Goal: Transaction & Acquisition: Purchase product/service

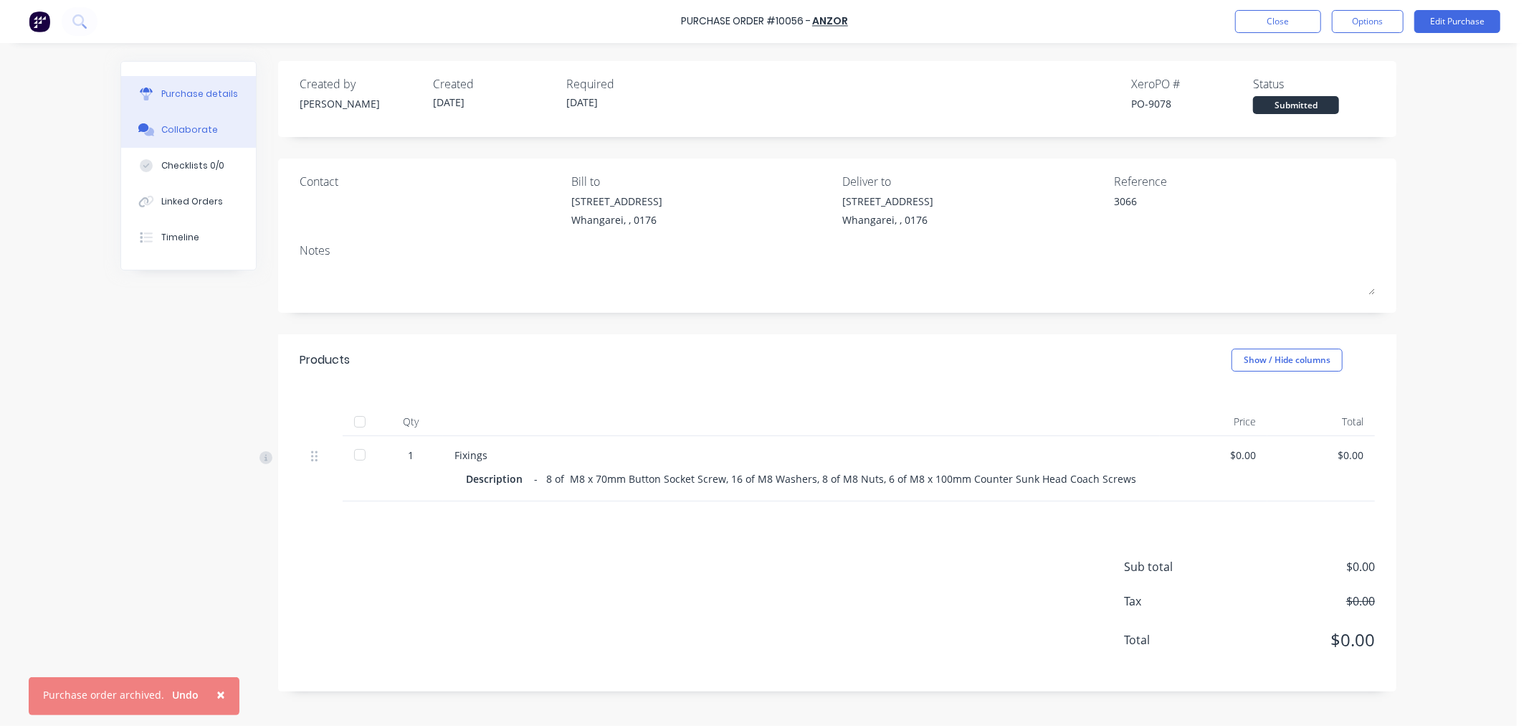
click at [178, 125] on div "Collaborate" at bounding box center [189, 129] width 57 height 13
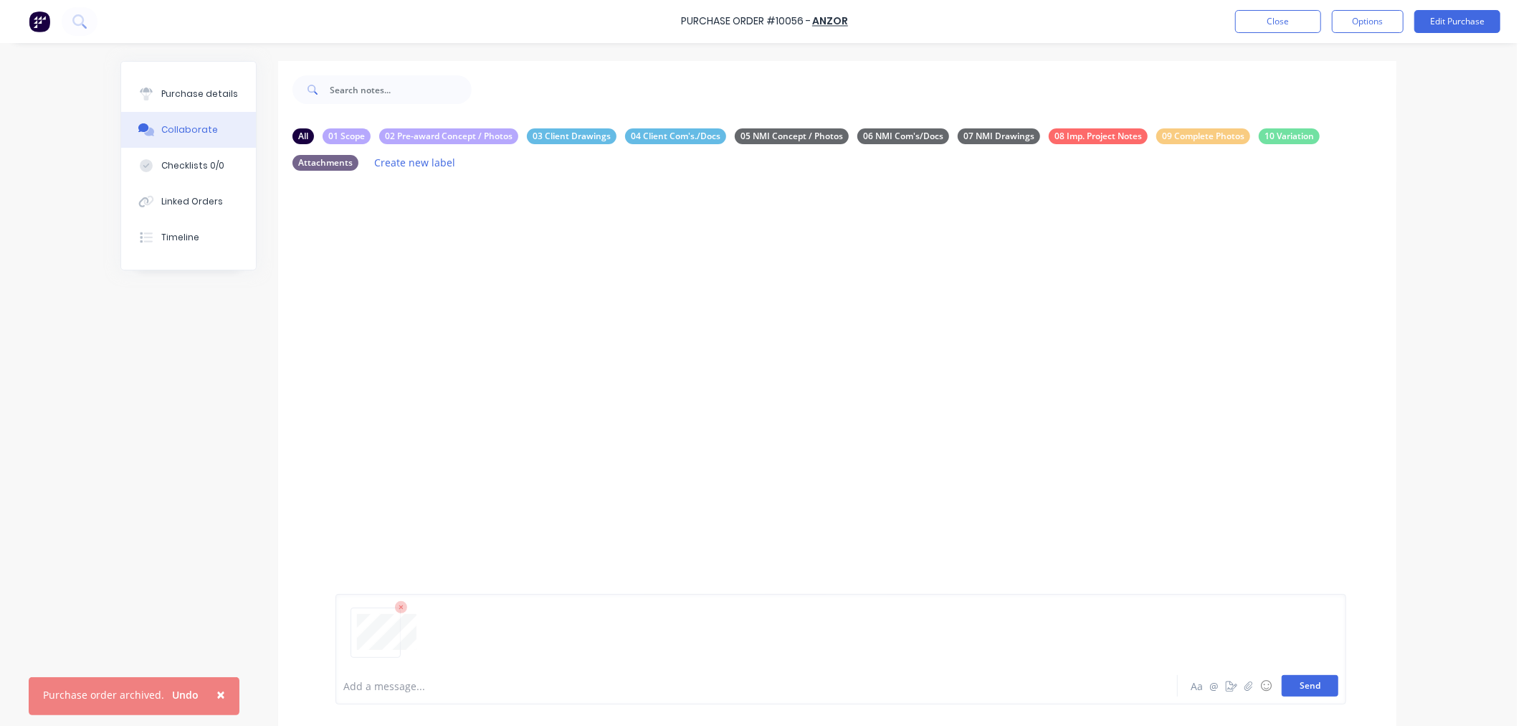
click at [1302, 687] on button "Send" at bounding box center [1310, 686] width 57 height 22
click at [452, 296] on icon "button" at bounding box center [454, 292] width 4 height 16
click at [498, 360] on button "Delete" at bounding box center [548, 362] width 161 height 32
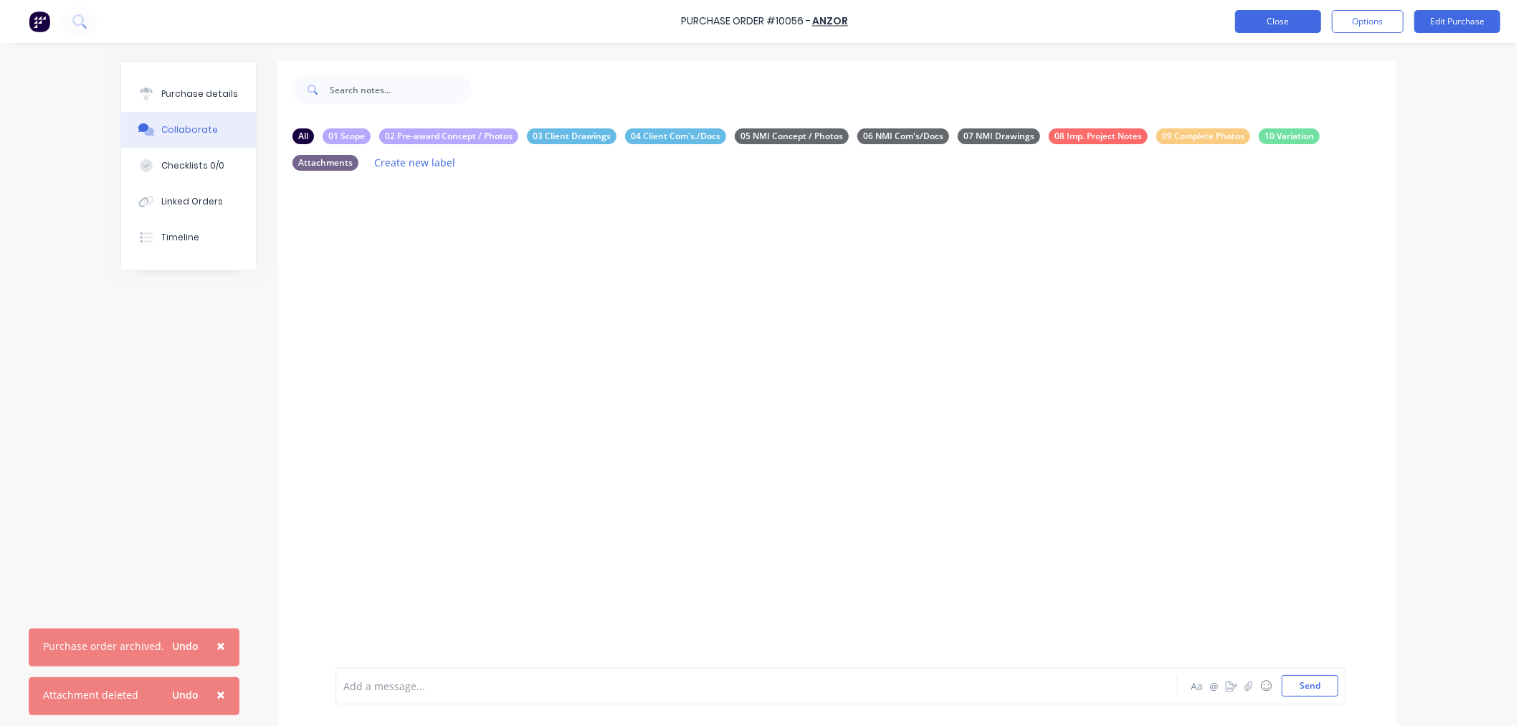
click at [1269, 16] on button "Close" at bounding box center [1278, 21] width 86 height 23
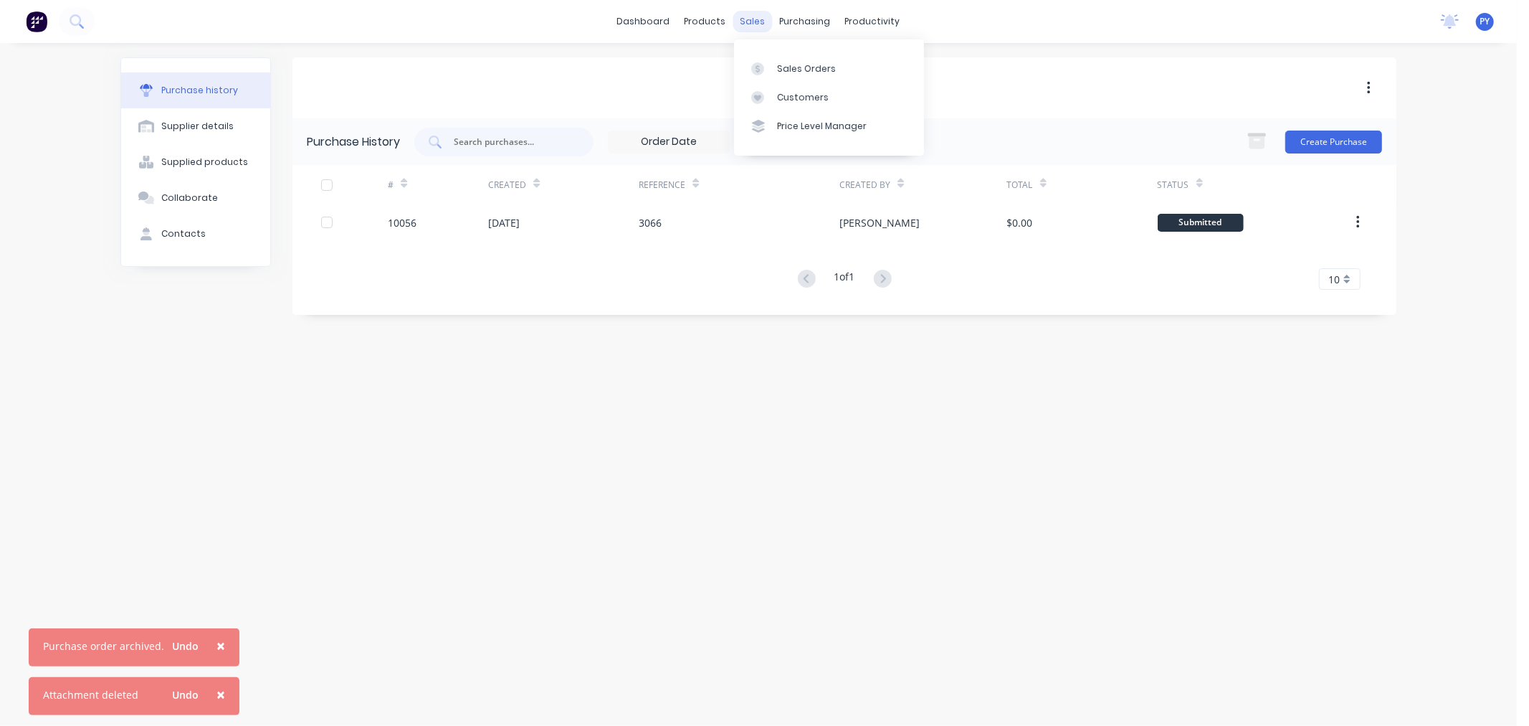
click at [751, 18] on div "sales" at bounding box center [753, 22] width 39 height 22
click at [797, 67] on div "Sales Orders" at bounding box center [806, 68] width 59 height 13
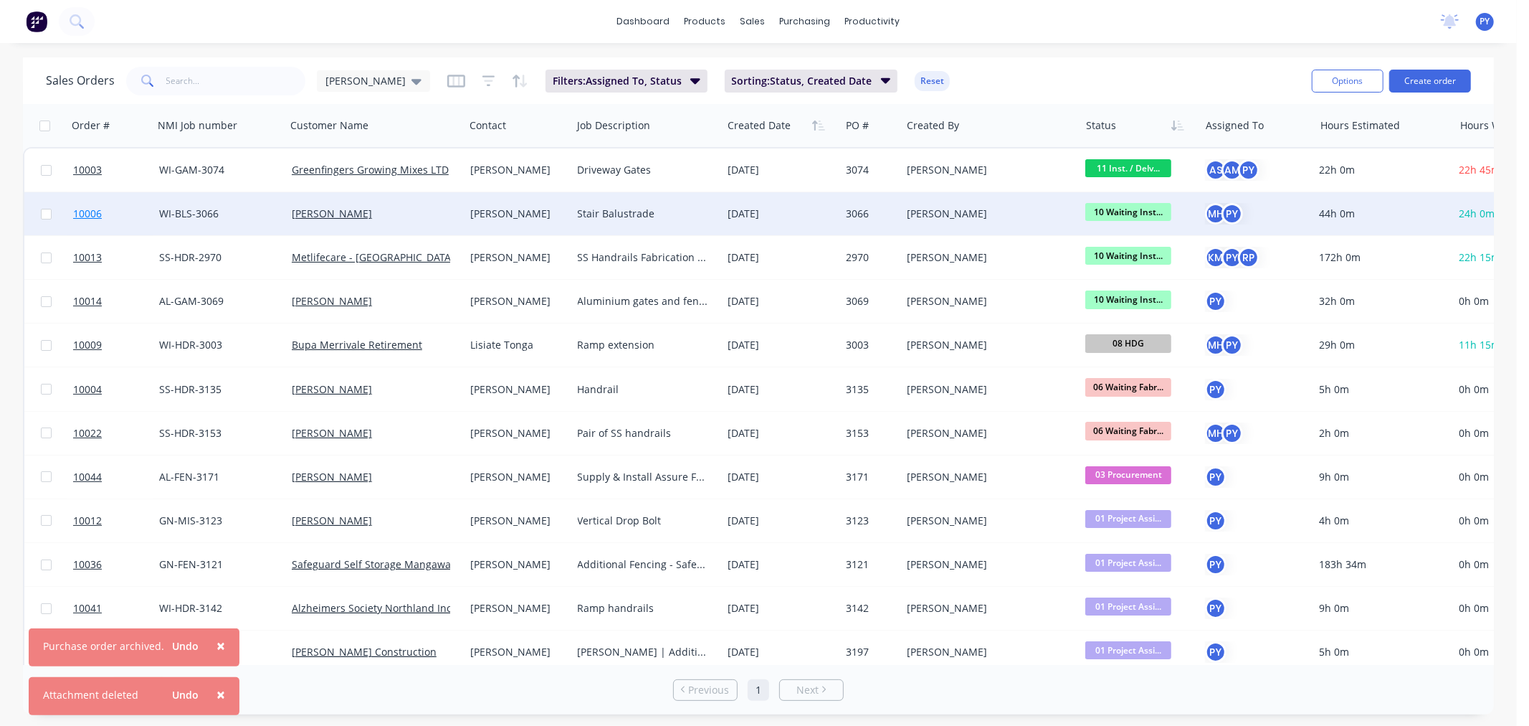
click at [93, 212] on span "10006" at bounding box center [87, 214] width 29 height 14
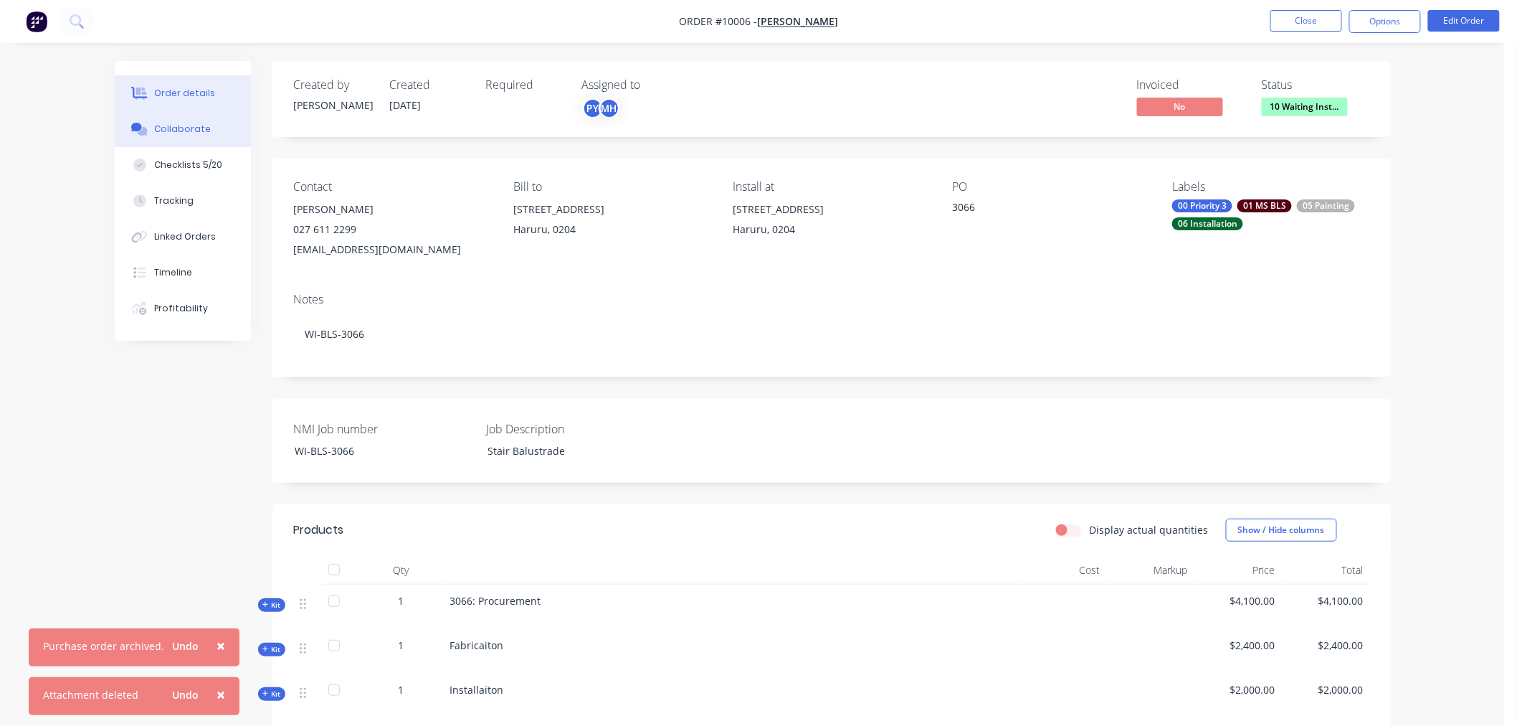
click at [168, 128] on div "Collaborate" at bounding box center [182, 129] width 57 height 13
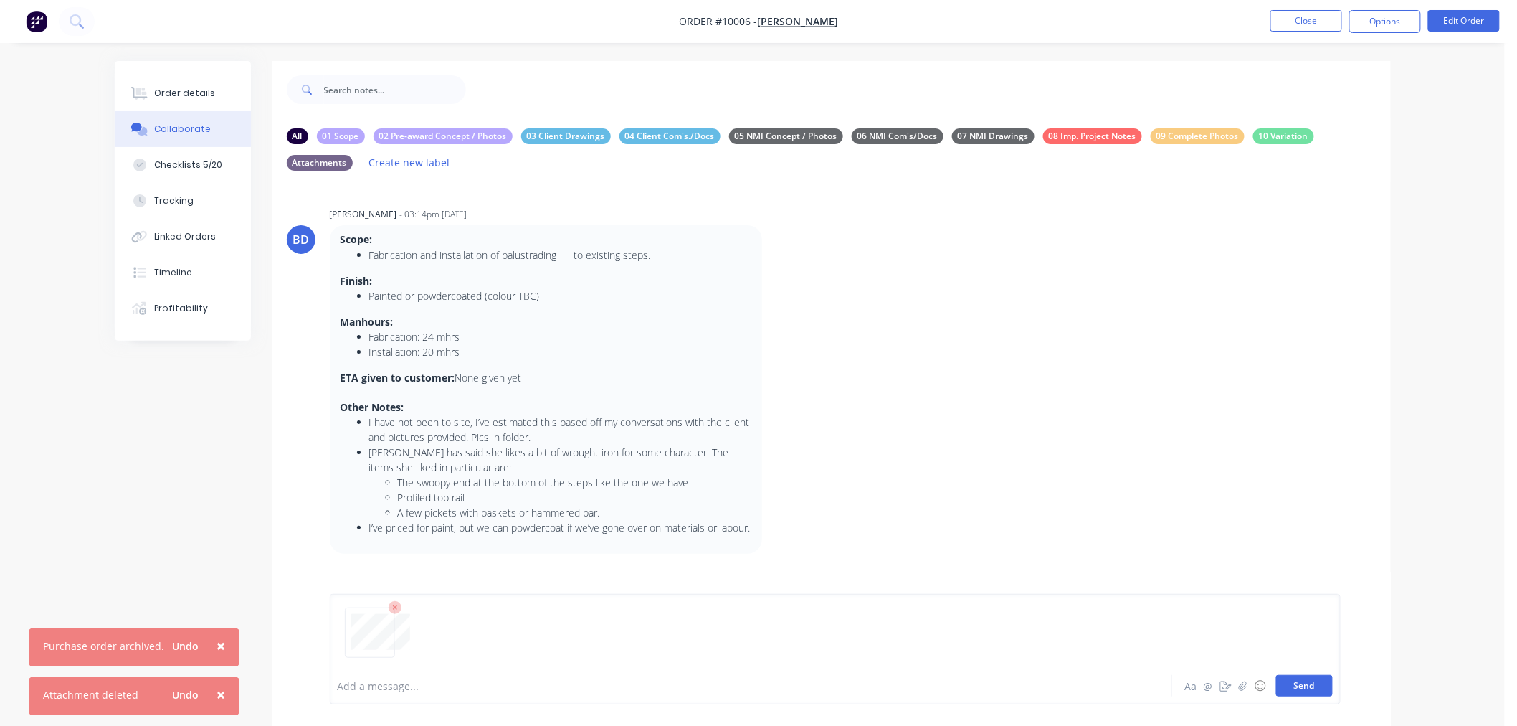
click at [1296, 680] on button "Send" at bounding box center [1304, 686] width 57 height 22
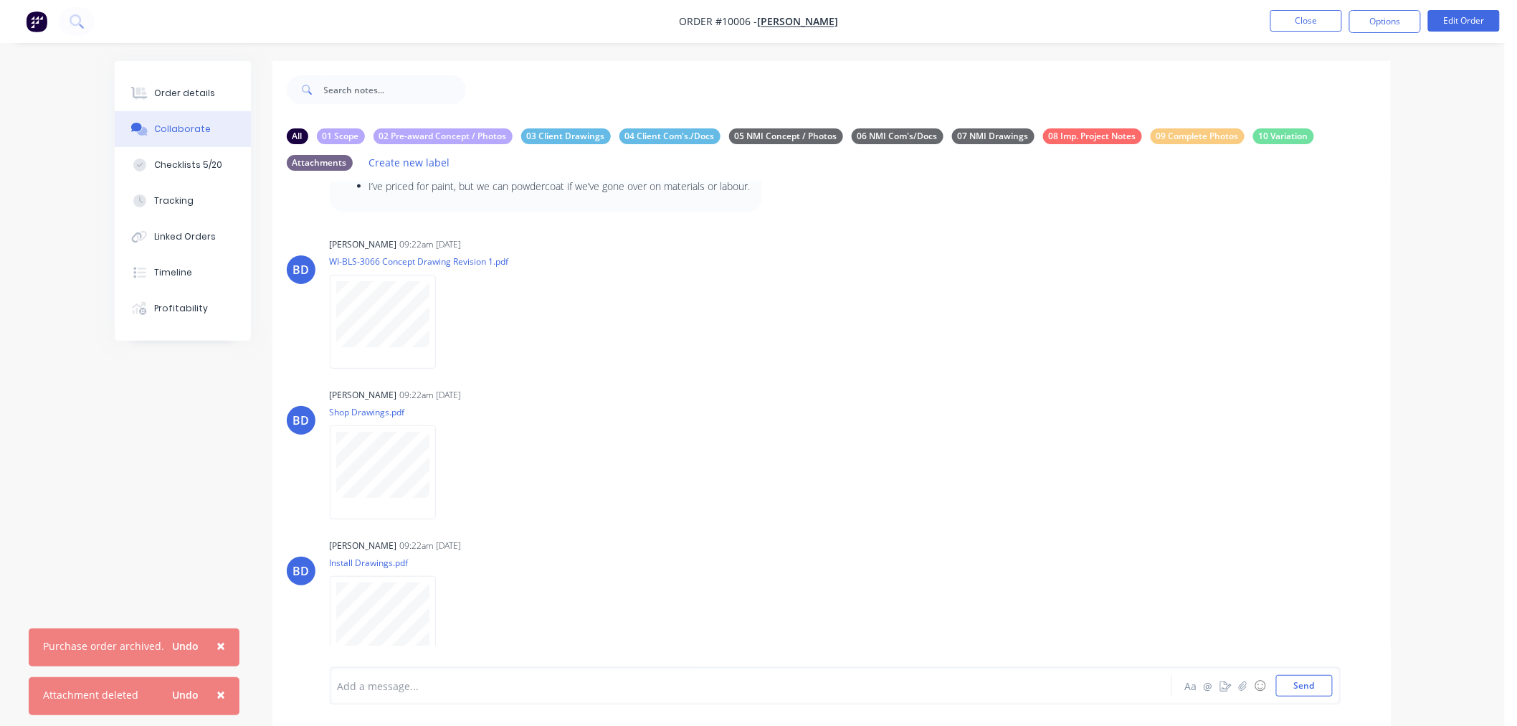
click at [350, 683] on div at bounding box center [711, 685] width 746 height 15
click at [973, 685] on span "fixings will need to be cut. Counter sunk head coach screws - trim to 60mm. But…" at bounding box center [746, 686] width 625 height 14
click at [1014, 685] on div "@[PERSON_NAME] fixings will need to be cut. Counter sunk head coach screws - tr…" at bounding box center [711, 685] width 746 height 15
click at [420, 684] on span "fixings will need to be cut. Counter sunk head coach screws - trim to 60mm. But…" at bounding box center [711, 681] width 746 height 29
click at [443, 689] on div "@[PERSON_NAME] fixings will need to be cut. Counter sunk head coach screws - tr…" at bounding box center [711, 681] width 746 height 30
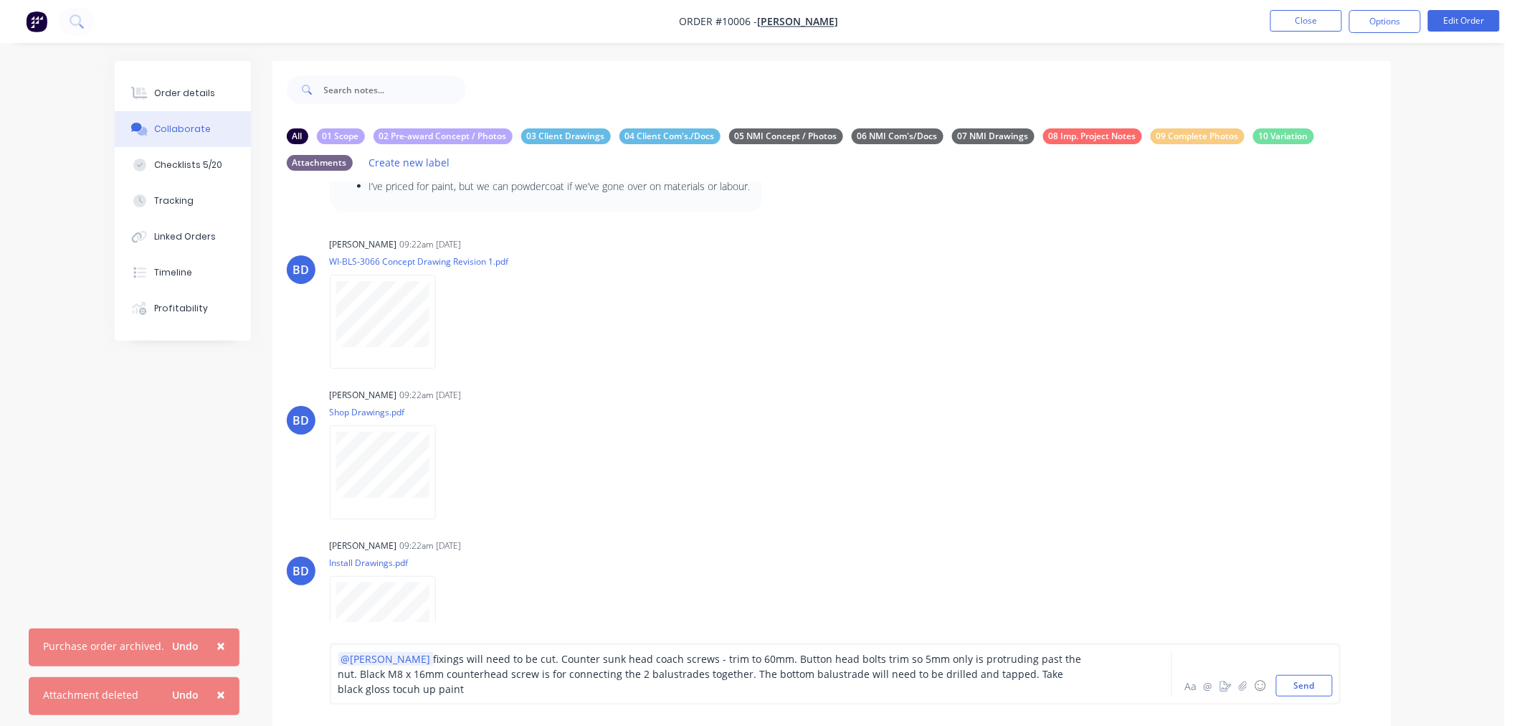
click at [1050, 672] on span "fixings will need to be cut. Counter sunk head coach screws - trim to 60mm. But…" at bounding box center [711, 674] width 746 height 44
click at [364, 686] on div "@[PERSON_NAME] fixings will need to be cut. Counter sunk head coach screws - tr…" at bounding box center [711, 673] width 746 height 45
click at [1305, 683] on button "Send" at bounding box center [1304, 686] width 57 height 22
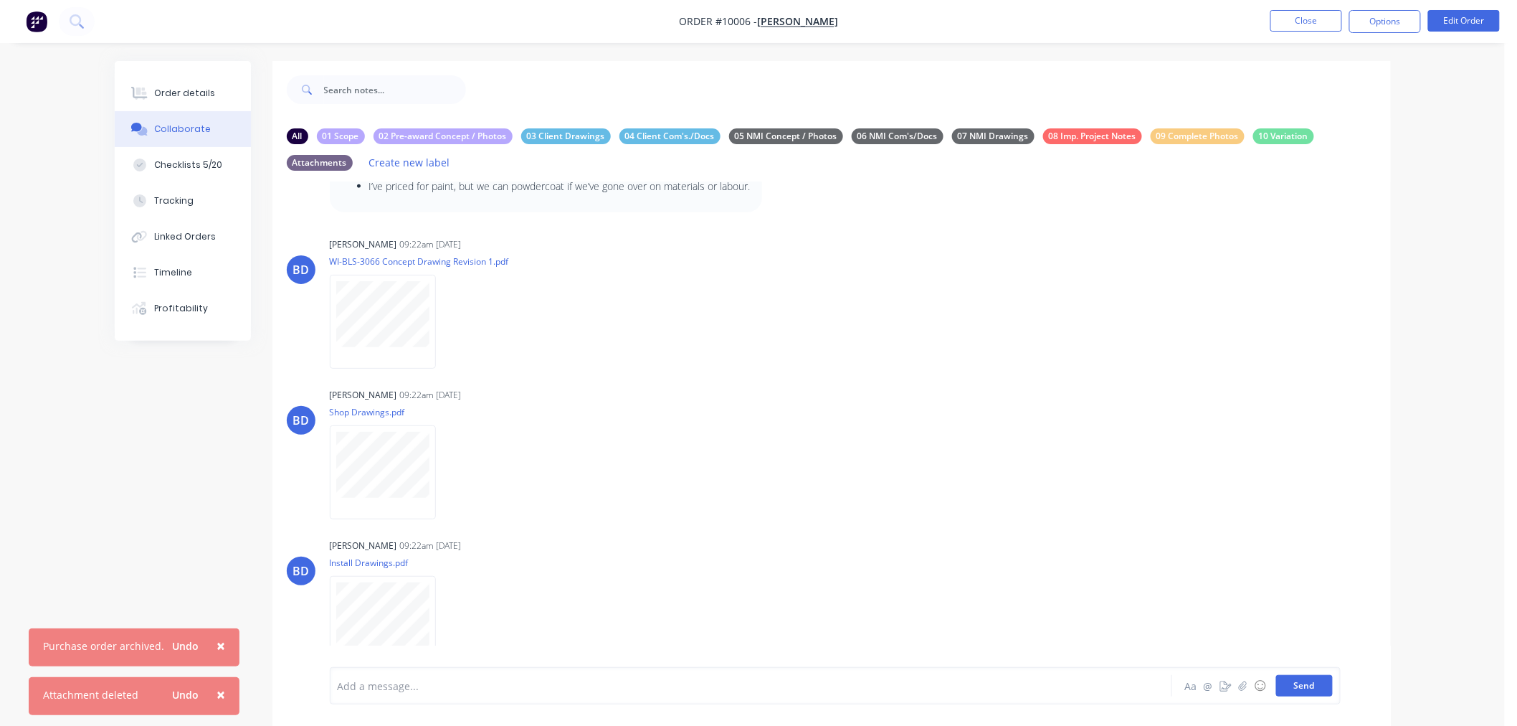
scroll to position [492, 0]
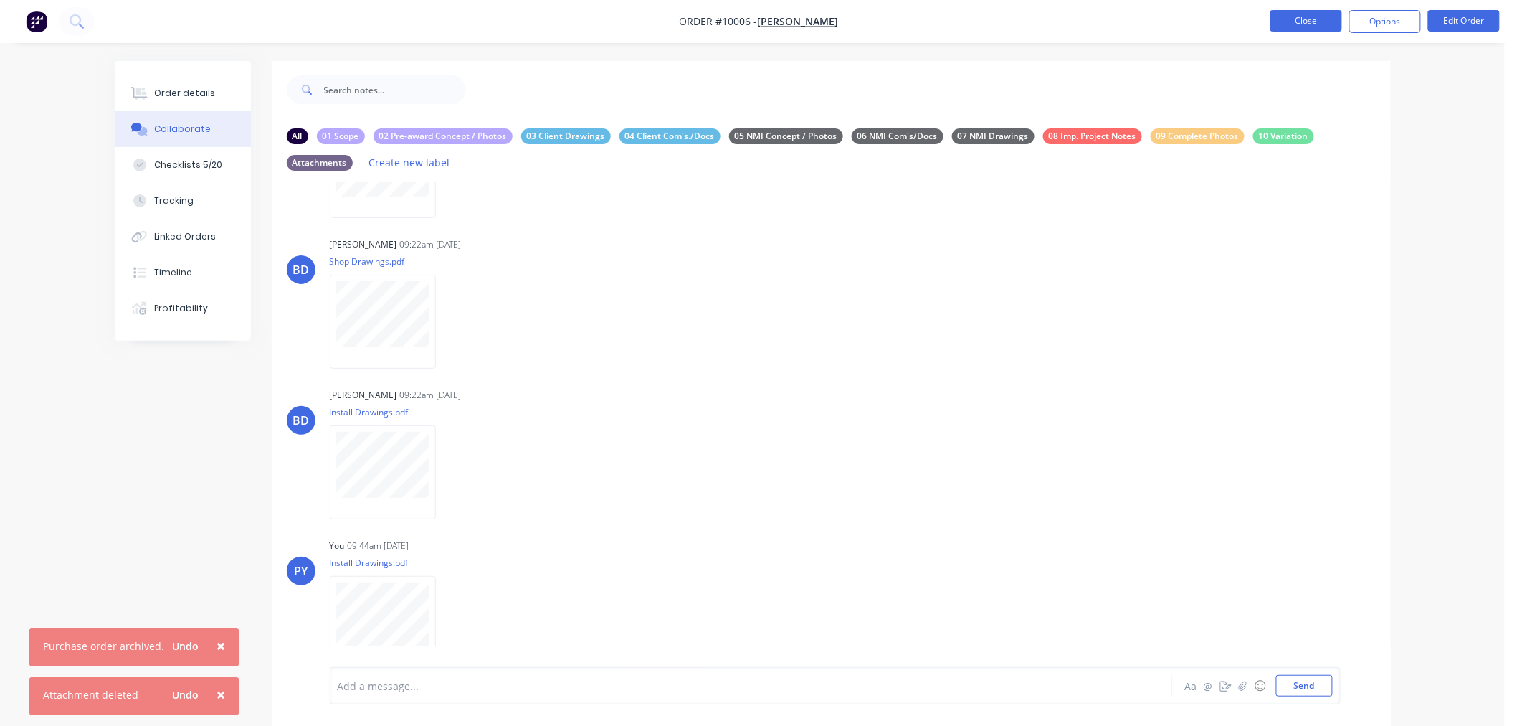
click at [1302, 19] on button "Close" at bounding box center [1307, 21] width 72 height 22
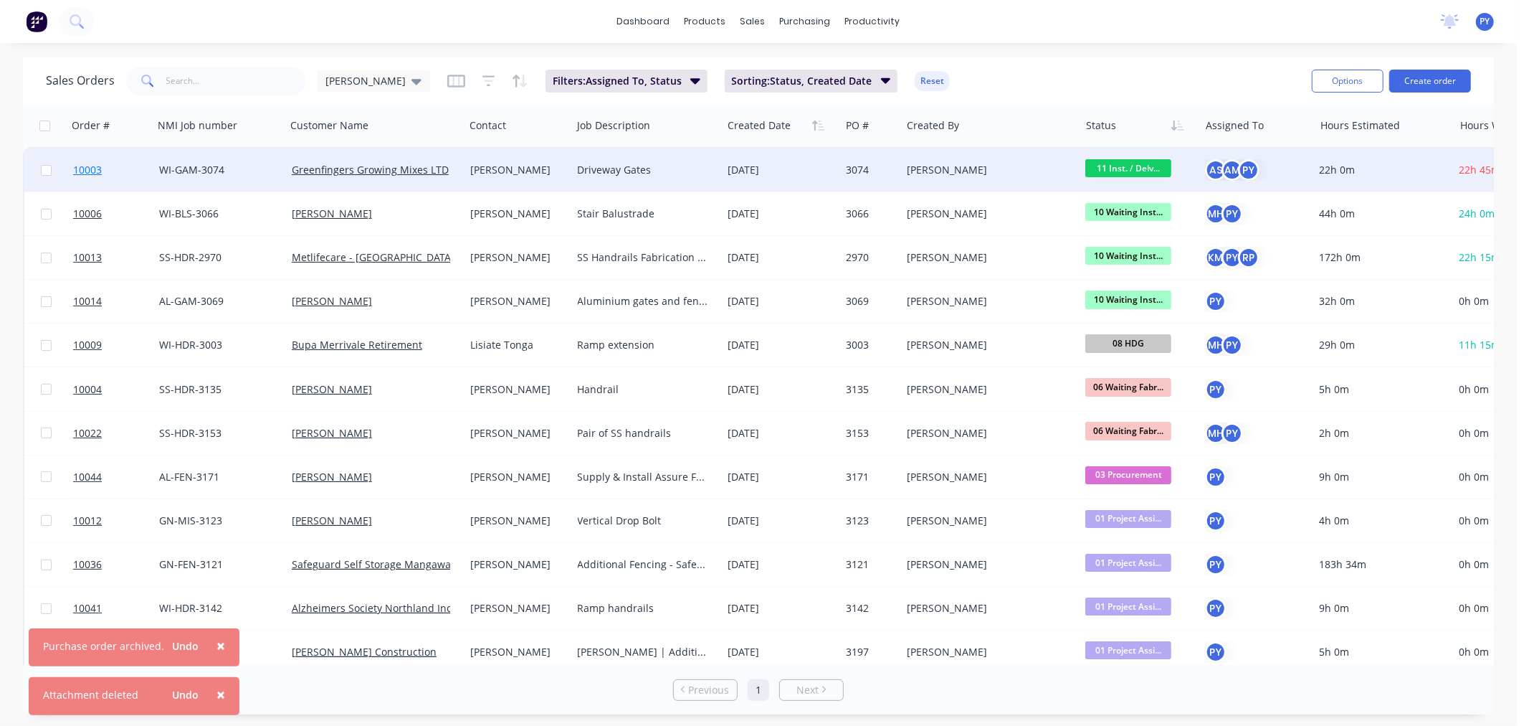
click at [81, 169] on span "10003" at bounding box center [87, 170] width 29 height 14
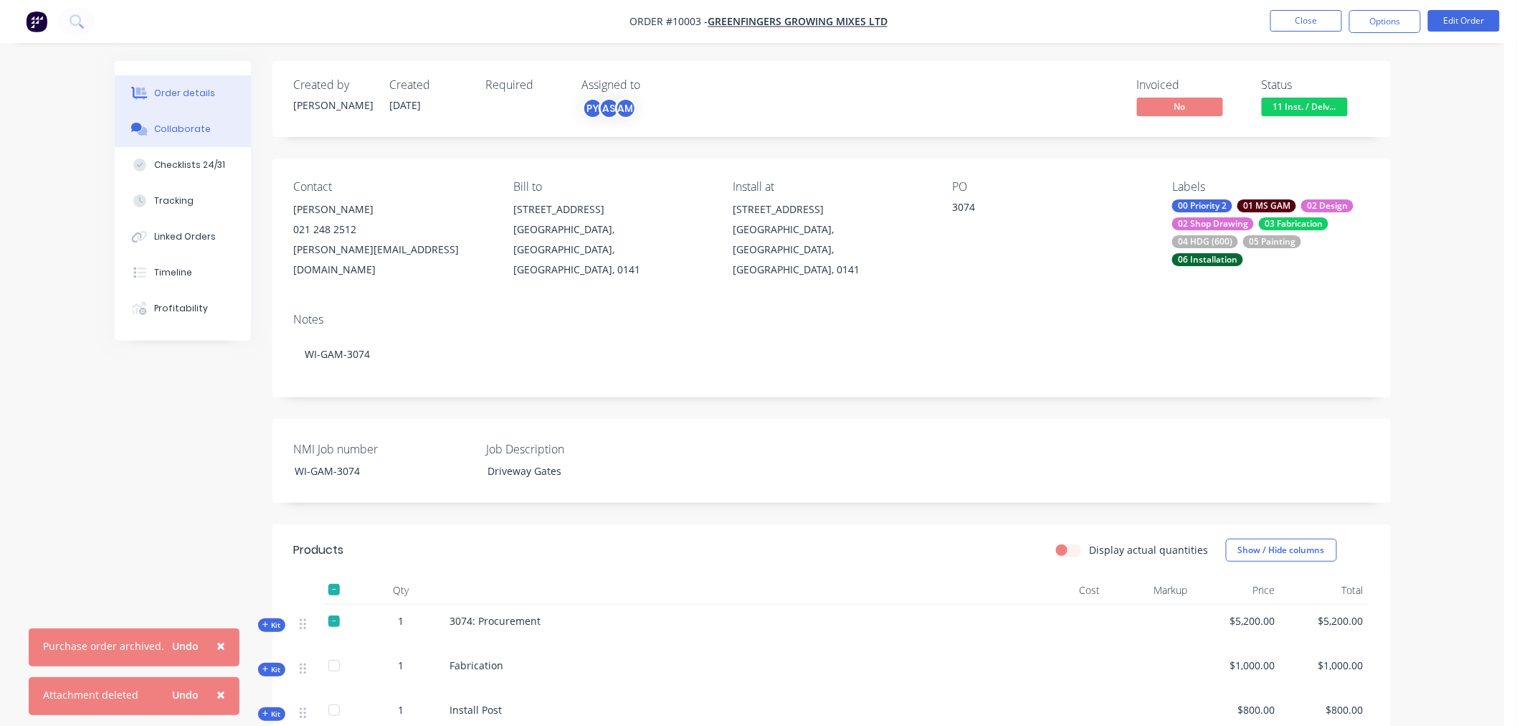
click at [175, 131] on div "Collaborate" at bounding box center [182, 129] width 57 height 13
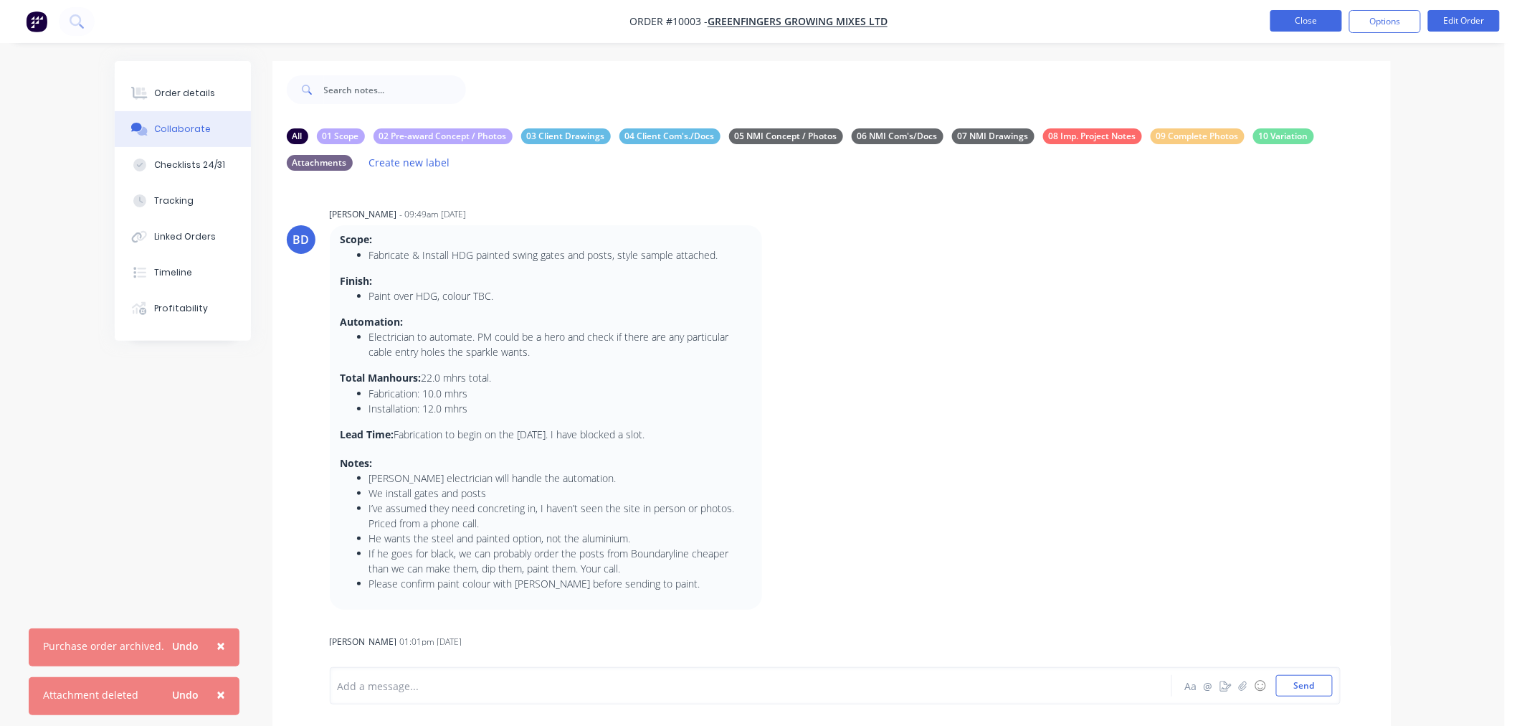
click at [1298, 20] on button "Close" at bounding box center [1307, 21] width 72 height 22
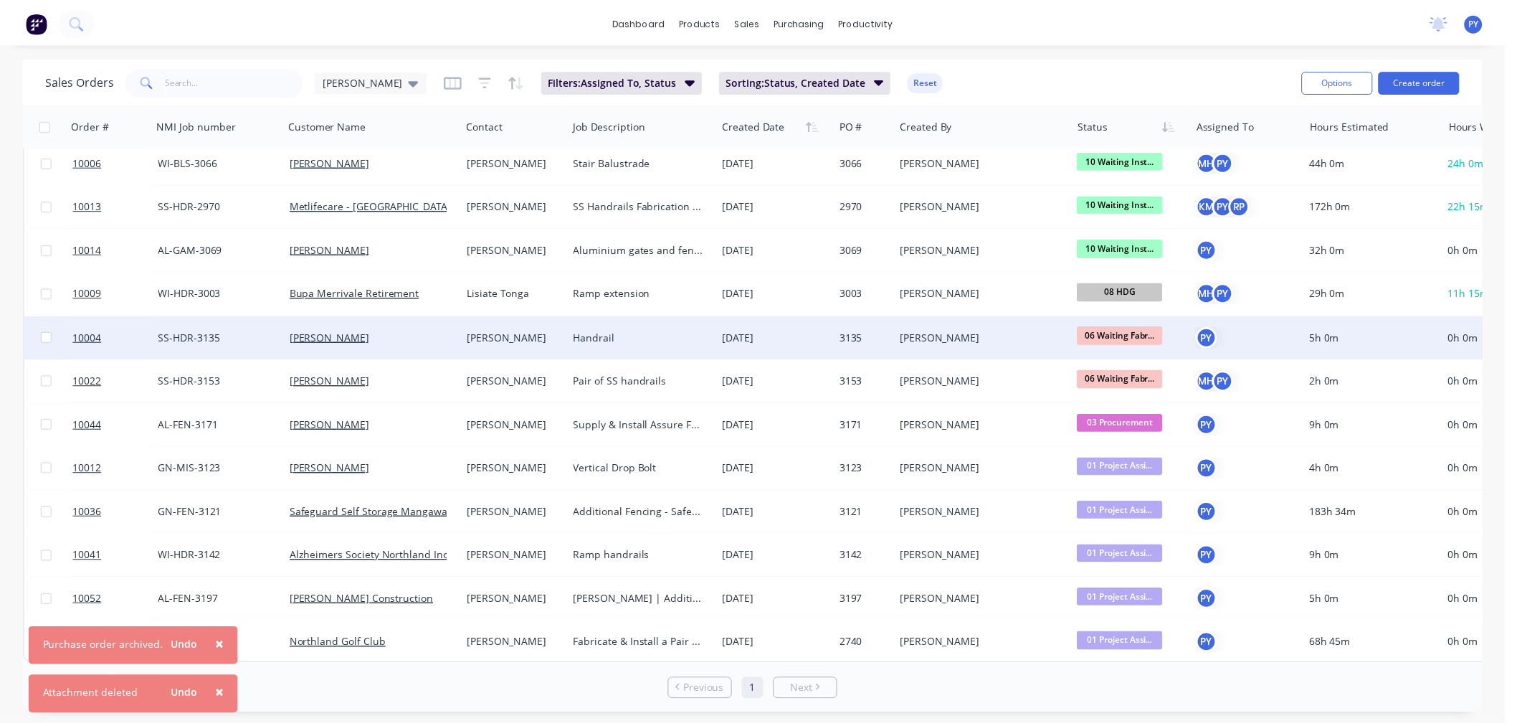
scroll to position [59, 0]
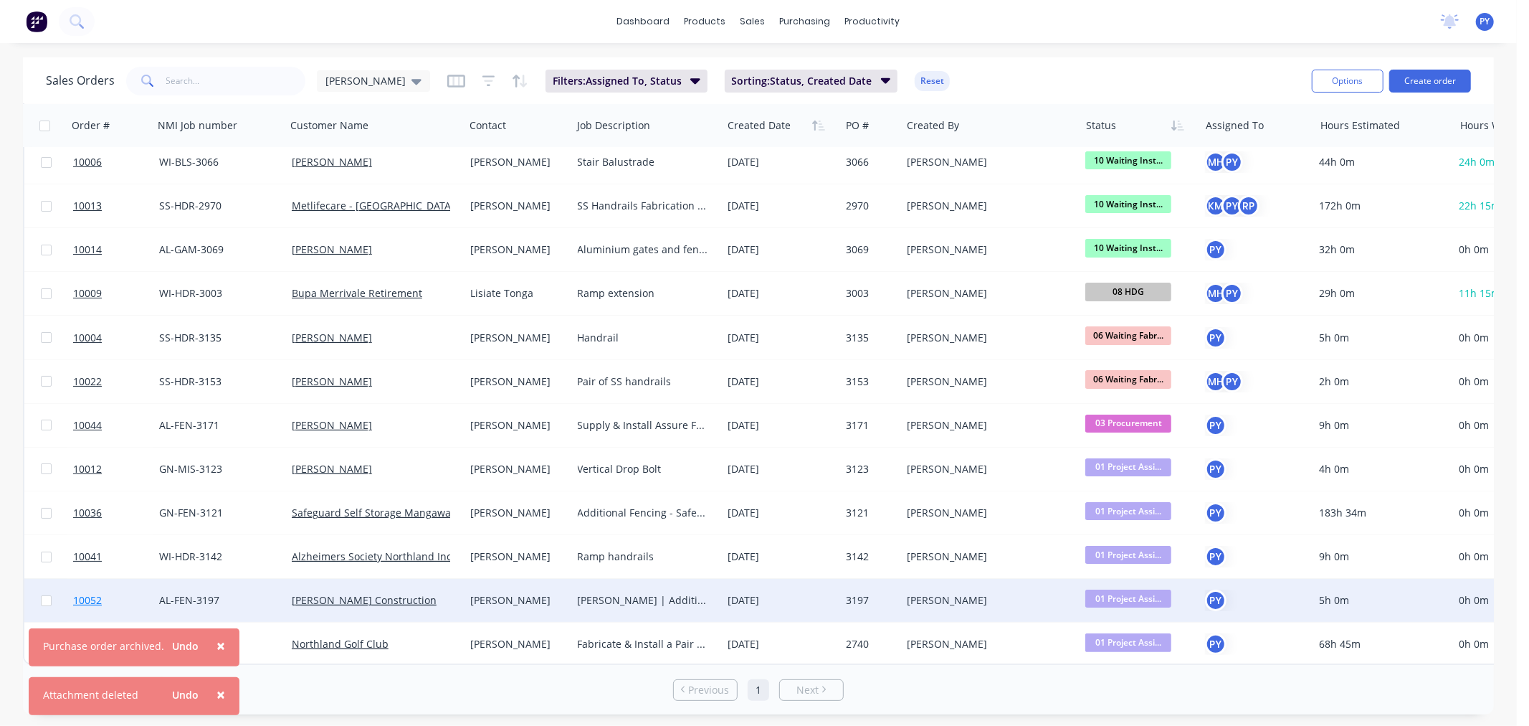
click at [90, 593] on span "10052" at bounding box center [87, 600] width 29 height 14
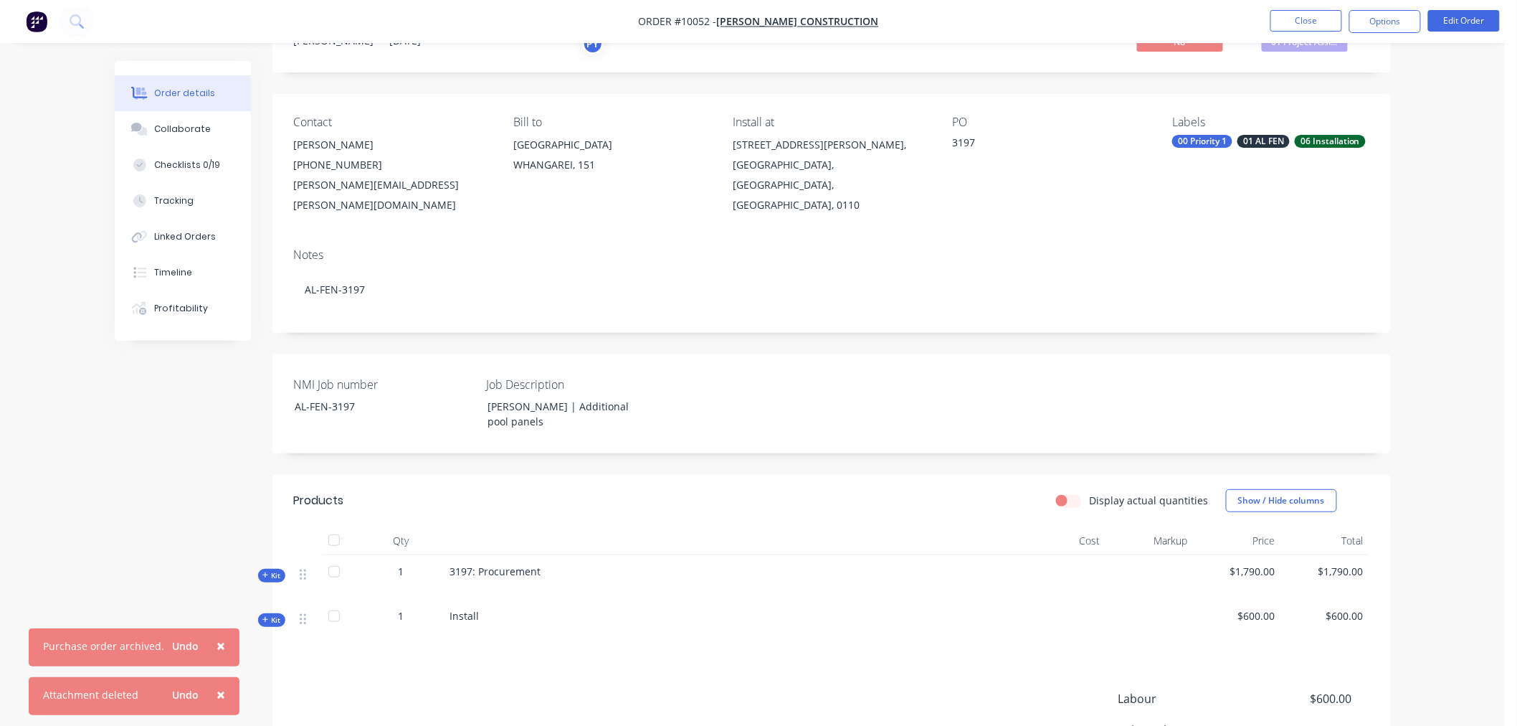
scroll to position [44, 0]
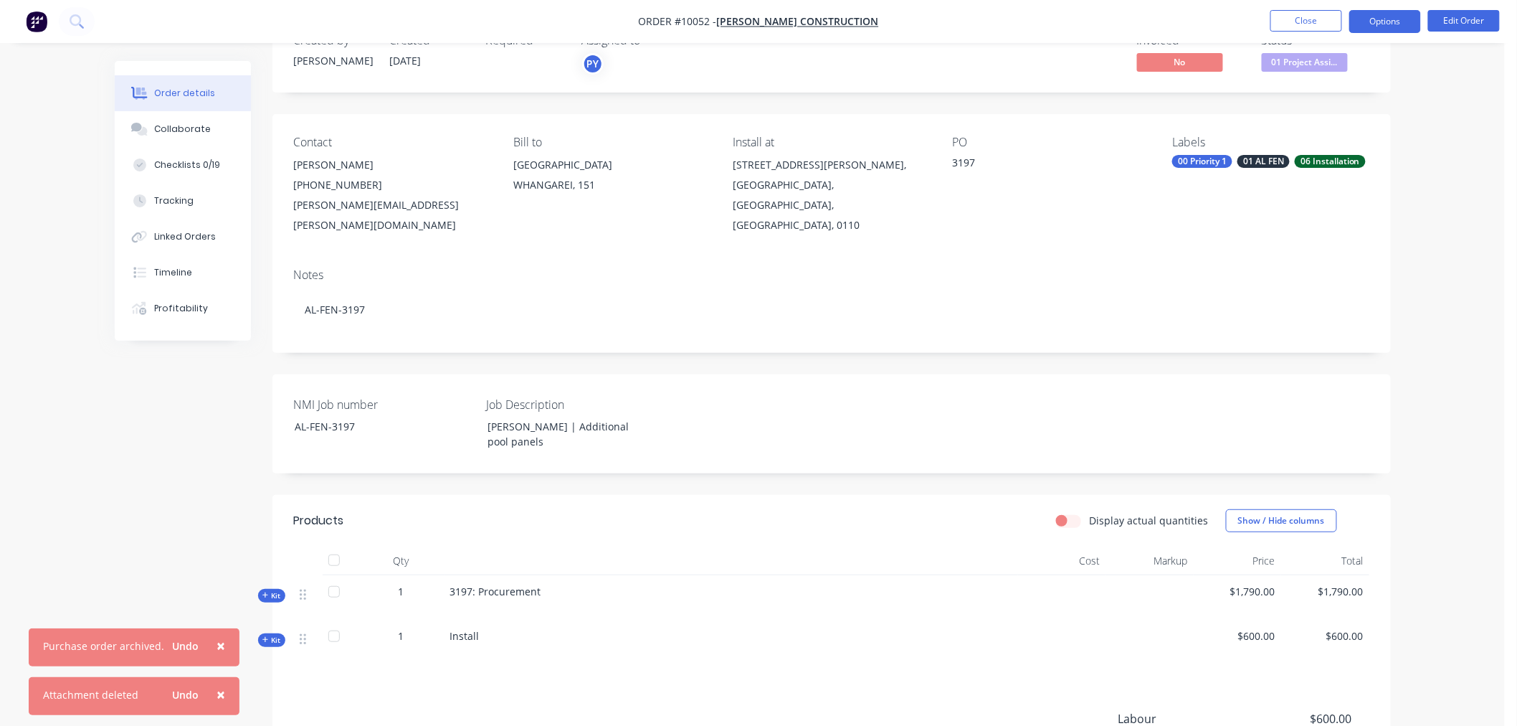
click at [1393, 26] on button "Options" at bounding box center [1385, 21] width 72 height 23
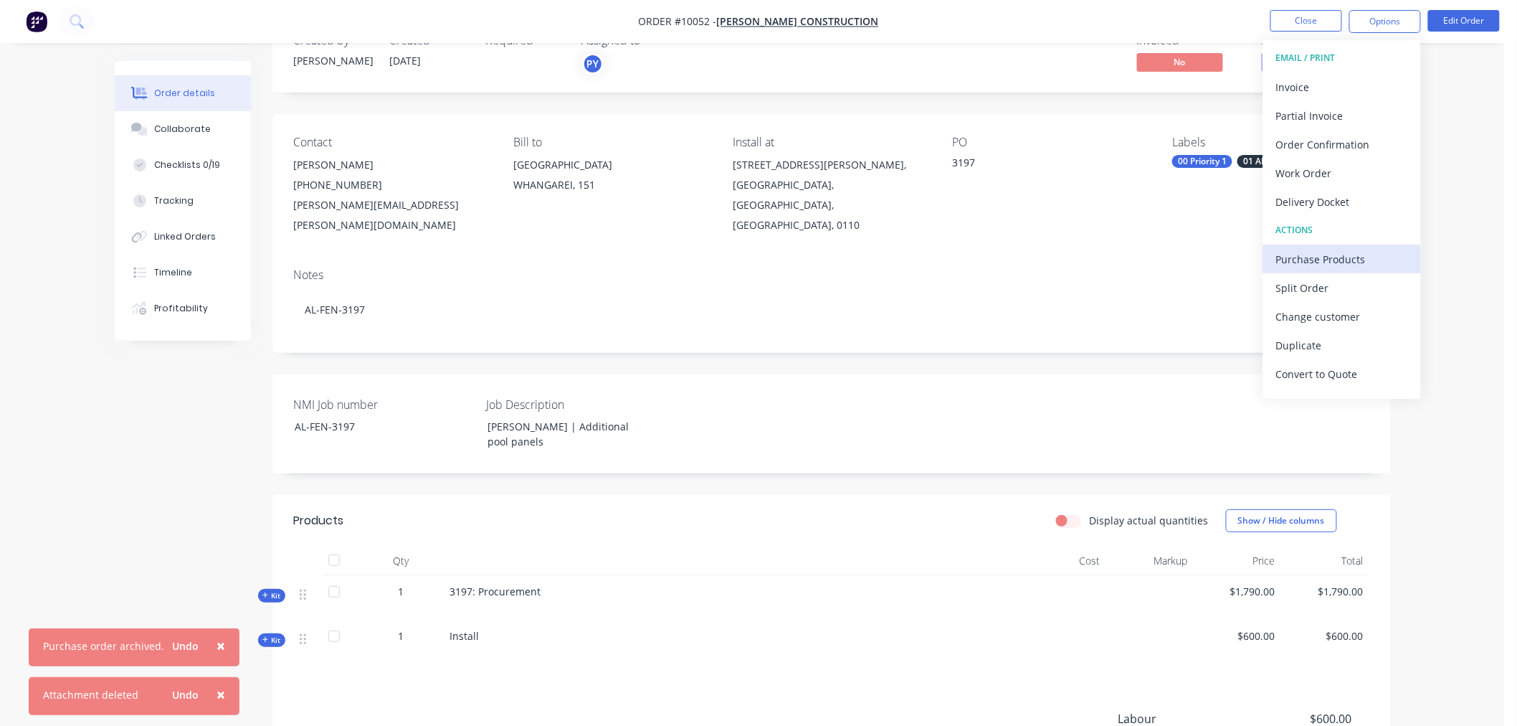
click at [1315, 260] on div "Purchase Products" at bounding box center [1342, 259] width 132 height 21
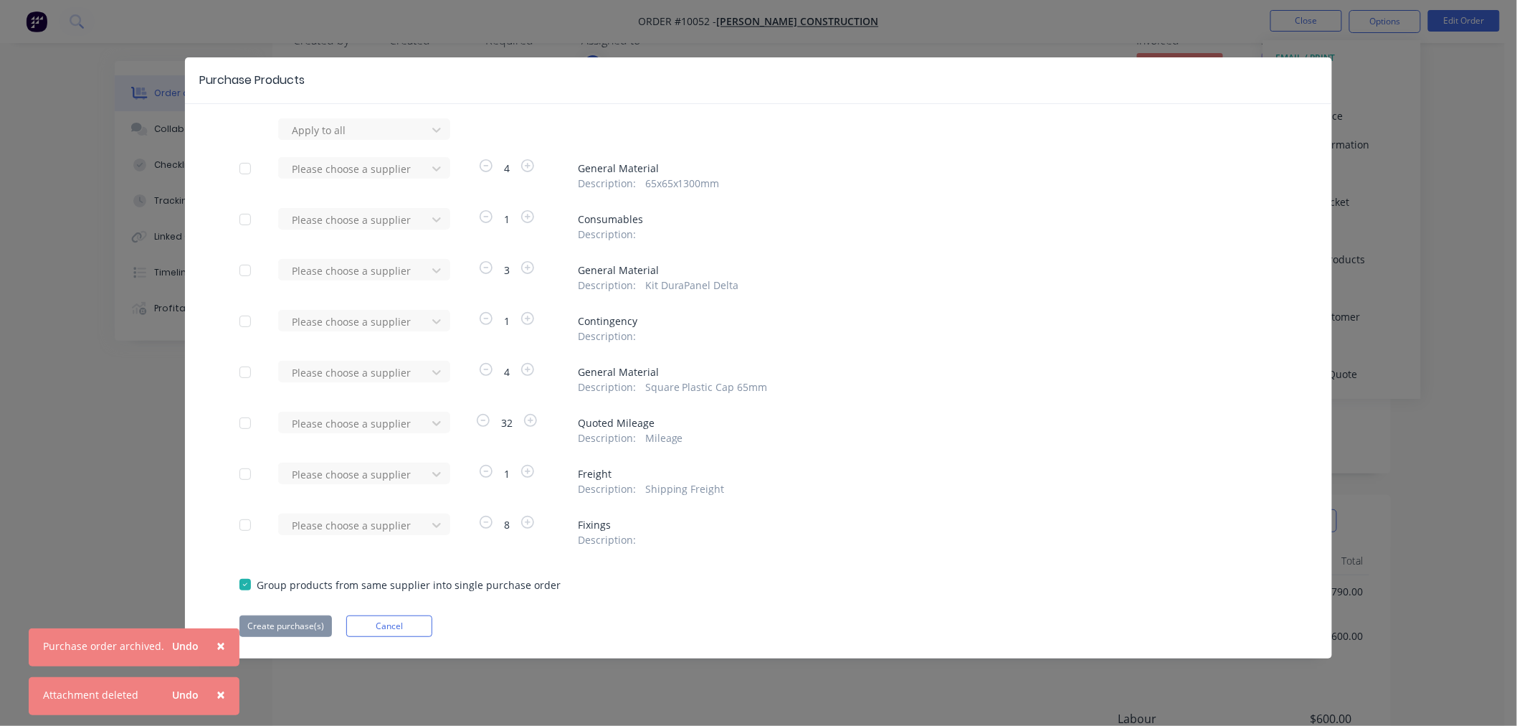
click at [242, 166] on div at bounding box center [245, 168] width 29 height 29
click at [436, 133] on icon at bounding box center [436, 130] width 9 height 5
type input "bounda"
click at [319, 222] on div "Boundaryline Fence Systems" at bounding box center [364, 221] width 172 height 27
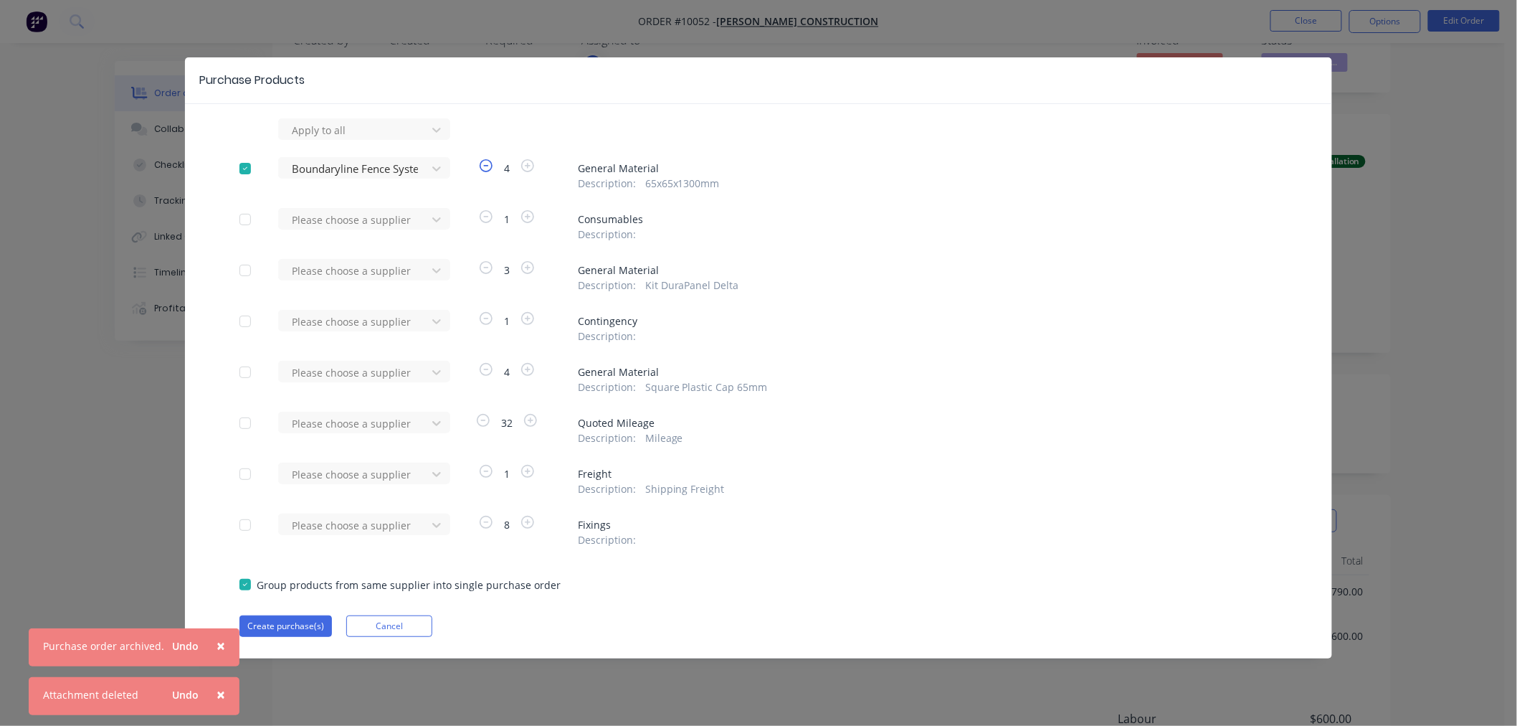
click at [485, 166] on icon "button" at bounding box center [486, 165] width 13 height 13
click at [245, 269] on div at bounding box center [245, 270] width 29 height 29
click at [432, 137] on icon at bounding box center [437, 130] width 14 height 14
type input "boundar"
click at [391, 324] on div "Boundaryline Fence Systems" at bounding box center [364, 323] width 172 height 27
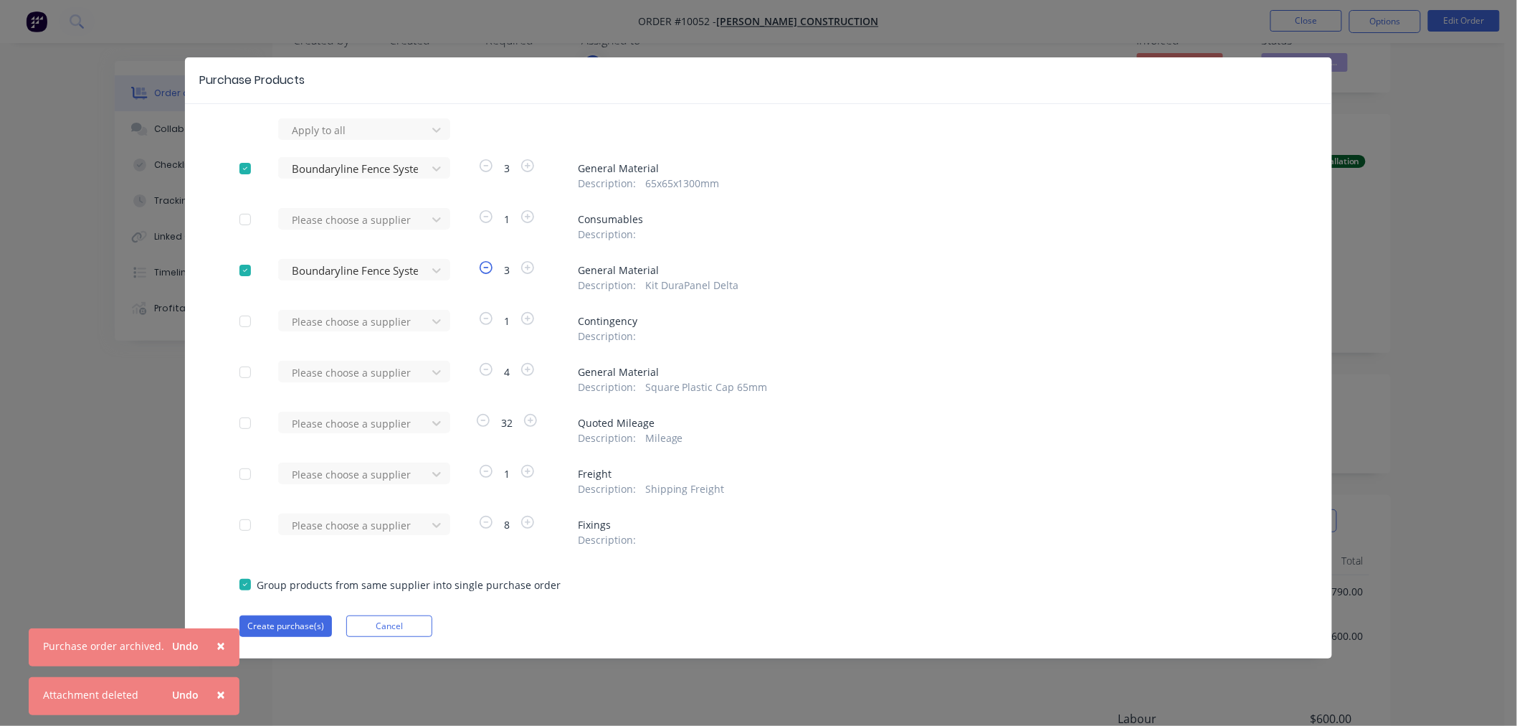
click at [485, 267] on icon "button" at bounding box center [486, 267] width 13 height 13
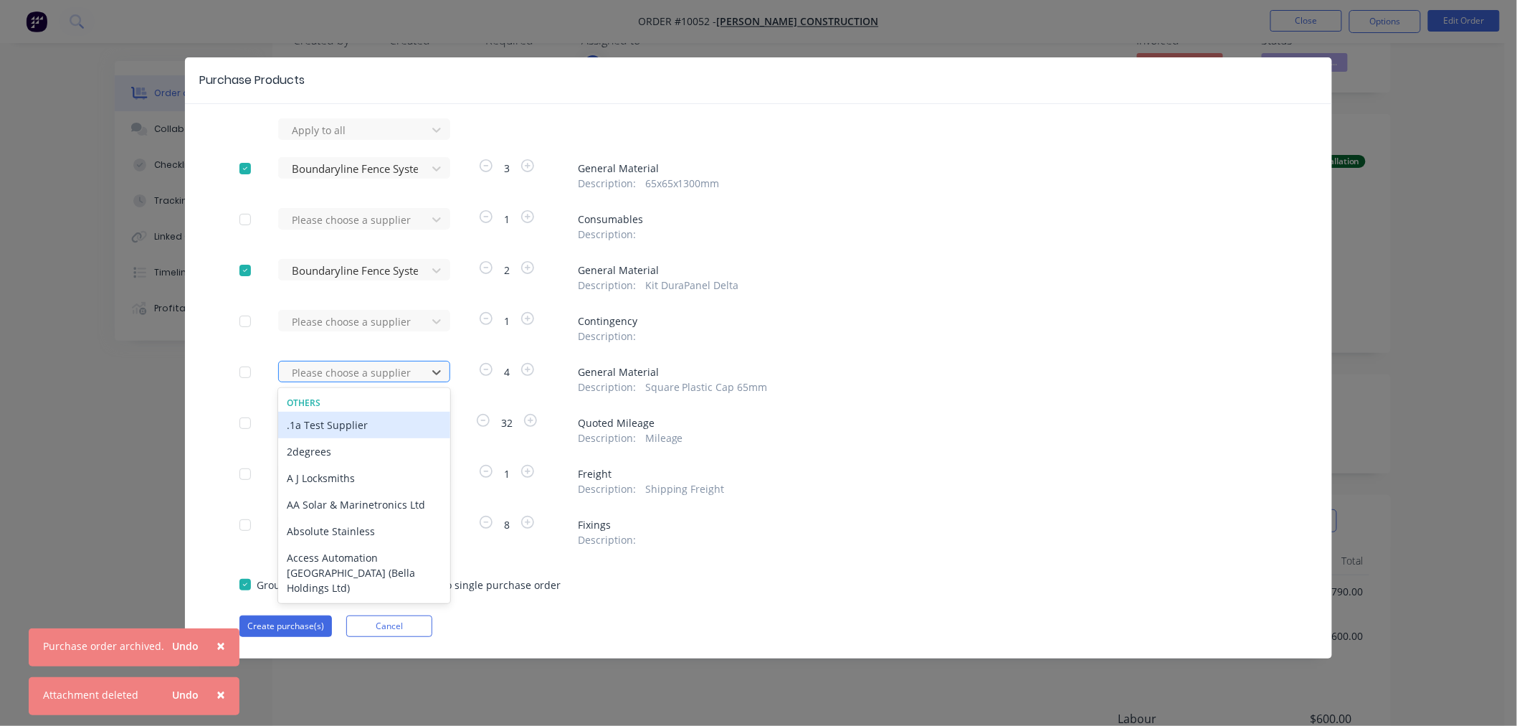
click at [384, 371] on div at bounding box center [354, 373] width 129 height 18
click at [242, 371] on div at bounding box center [245, 372] width 29 height 29
click at [340, 371] on div at bounding box center [354, 373] width 129 height 18
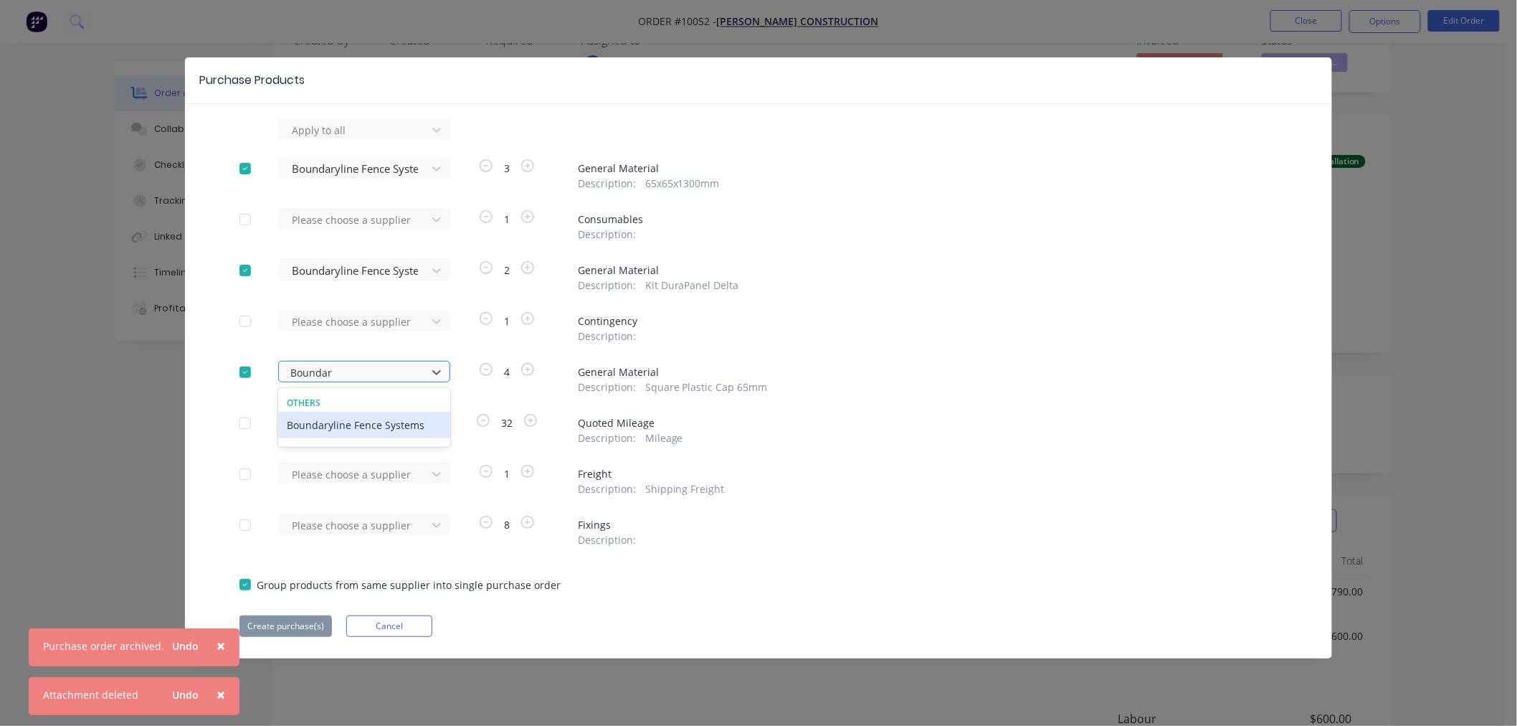
type input "Boundary"
click at [347, 424] on div "Boundaryline Fence Systems" at bounding box center [364, 425] width 172 height 27
click at [485, 366] on icon "button" at bounding box center [486, 369] width 13 height 13
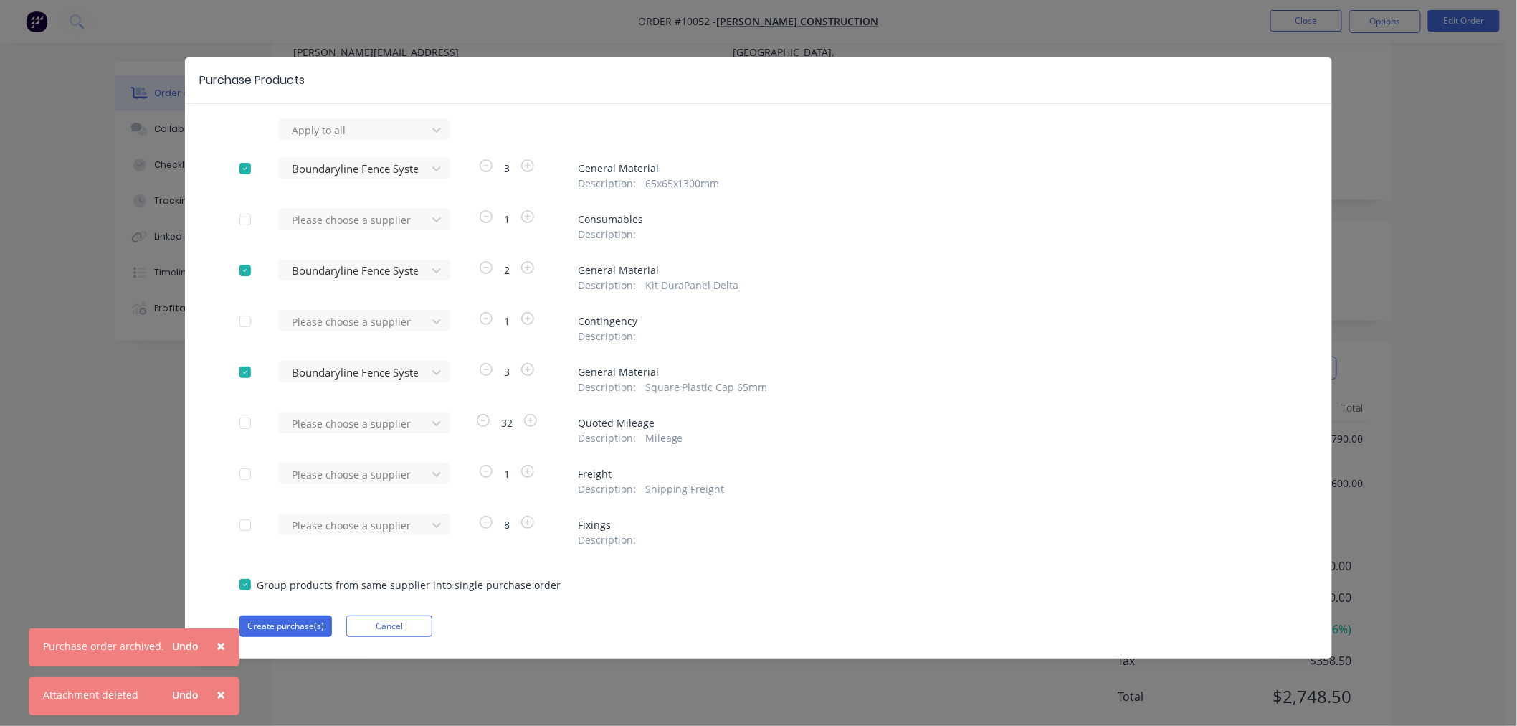
scroll to position [204, 0]
click at [287, 626] on button "Create purchase(s)" at bounding box center [285, 626] width 92 height 22
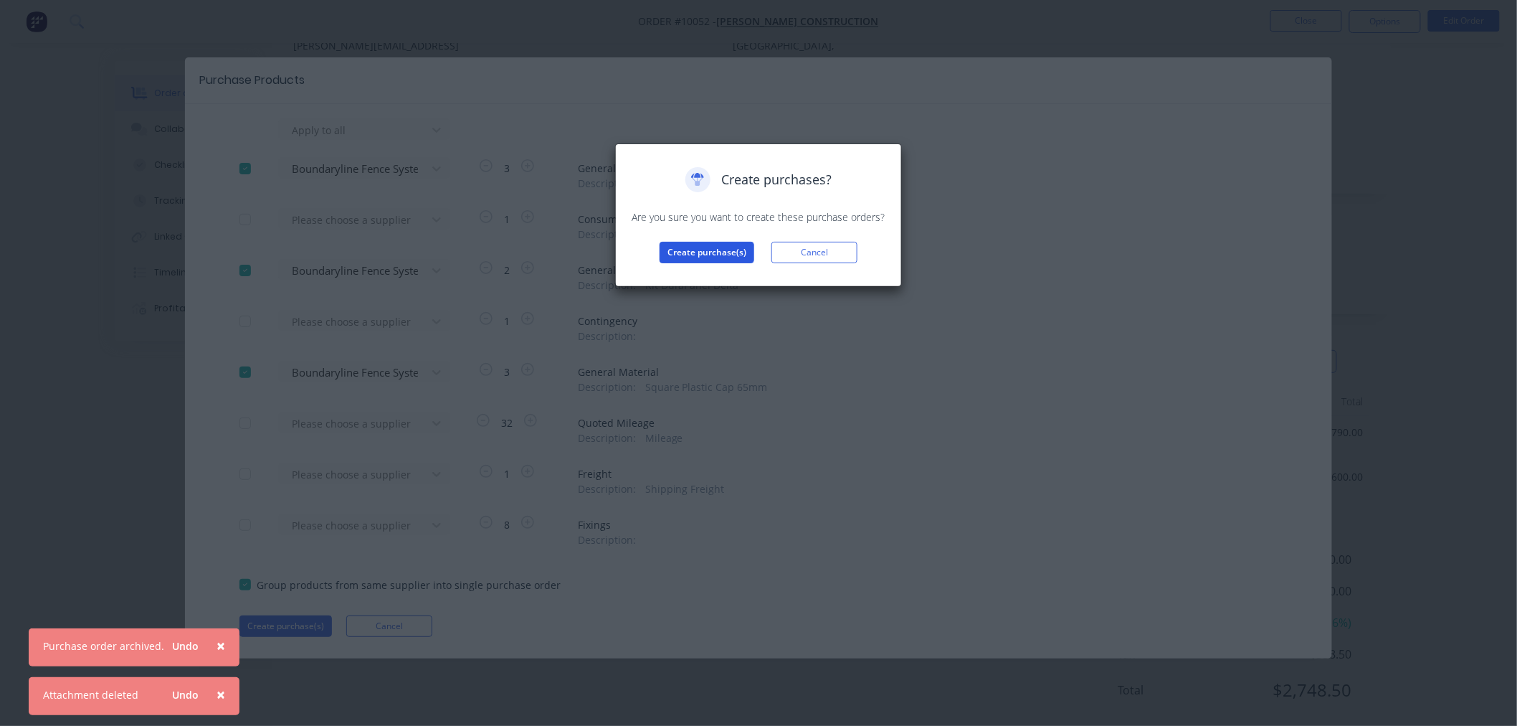
click at [708, 252] on button "Create purchase(s)" at bounding box center [707, 253] width 95 height 22
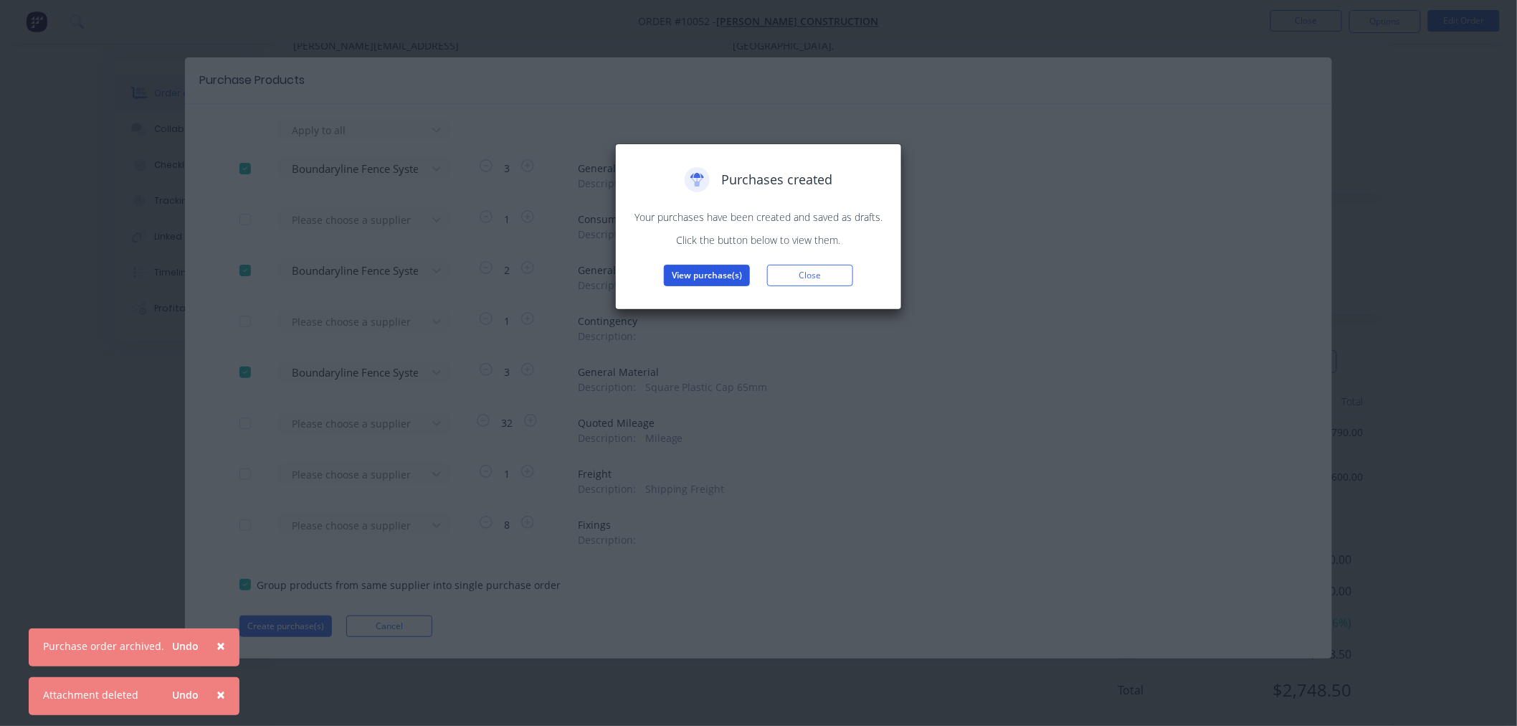
click at [707, 274] on button "View purchase(s)" at bounding box center [707, 276] width 86 height 22
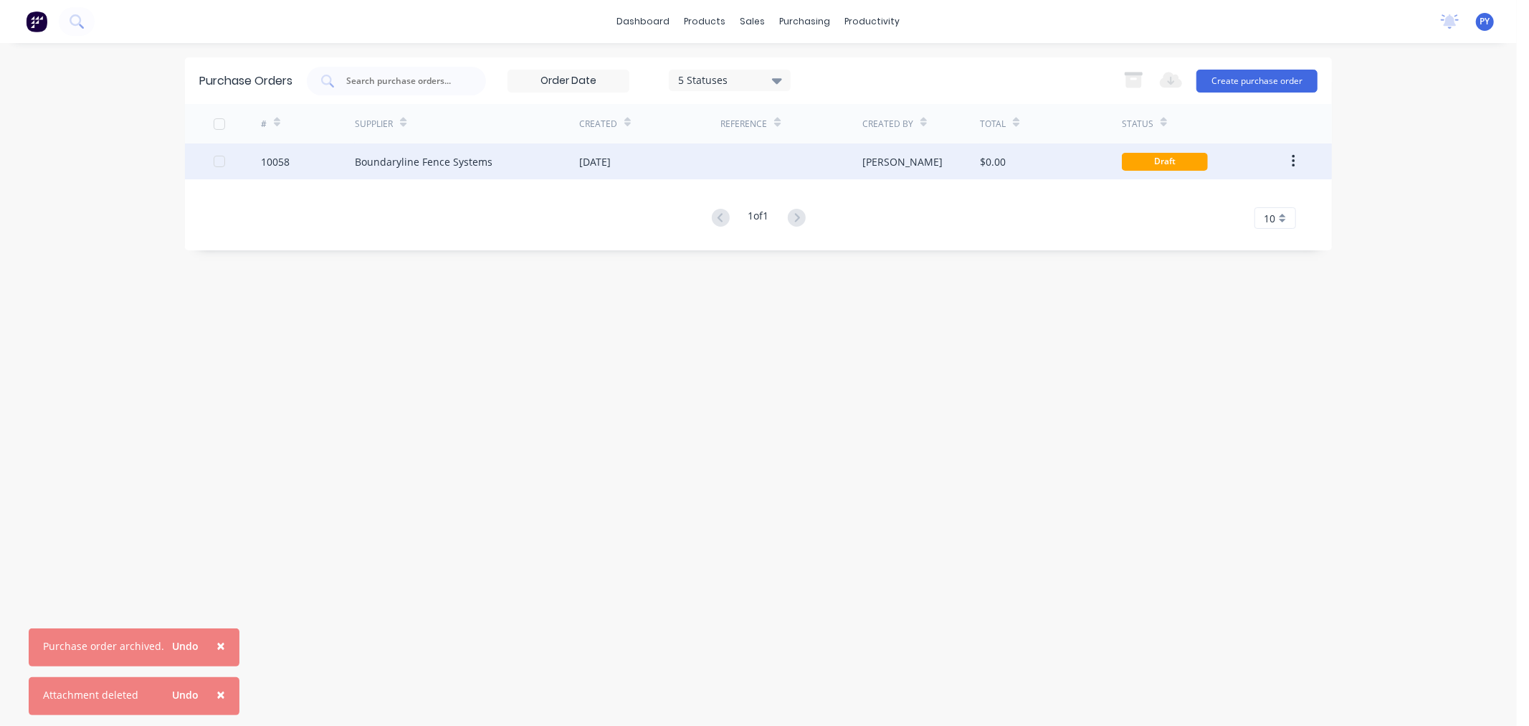
click at [381, 163] on div "Boundaryline Fence Systems" at bounding box center [424, 161] width 138 height 15
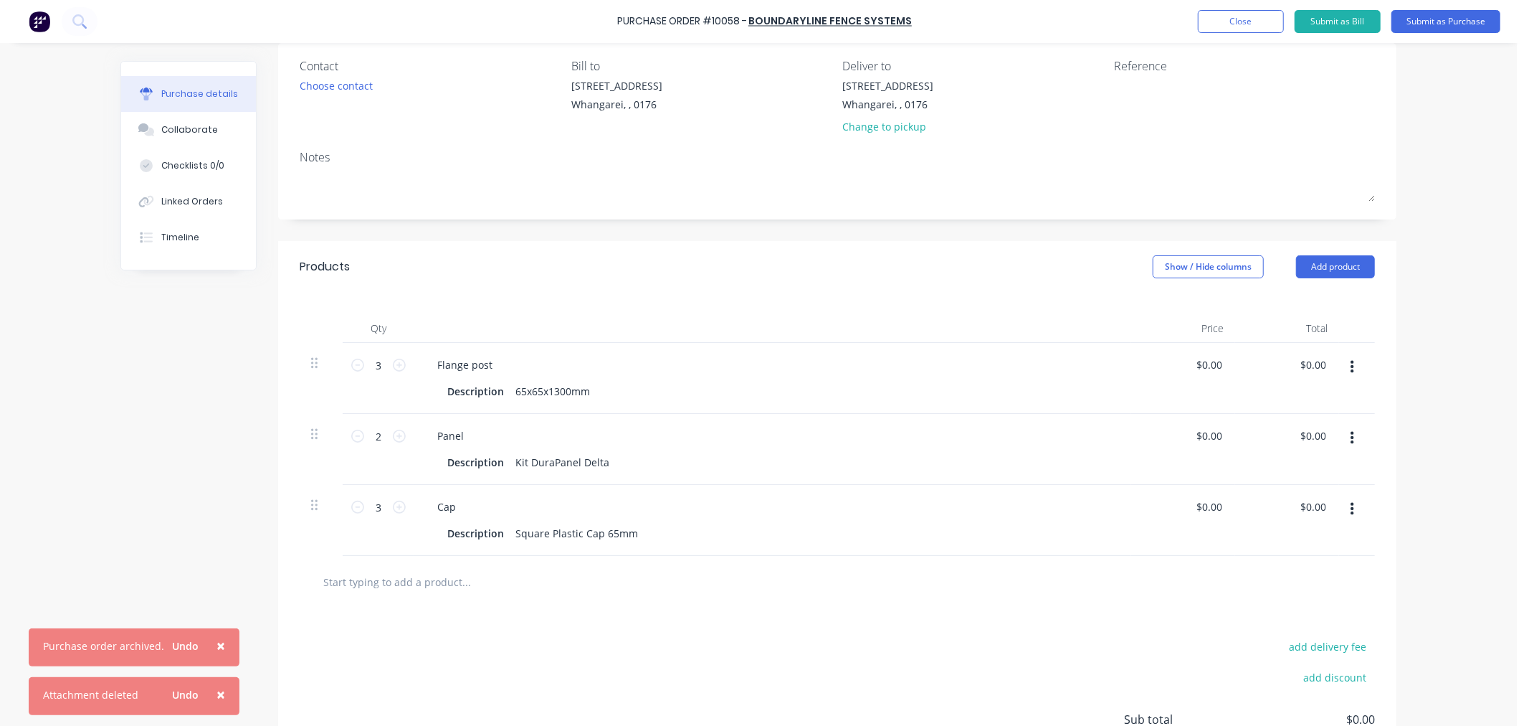
scroll to position [80, 0]
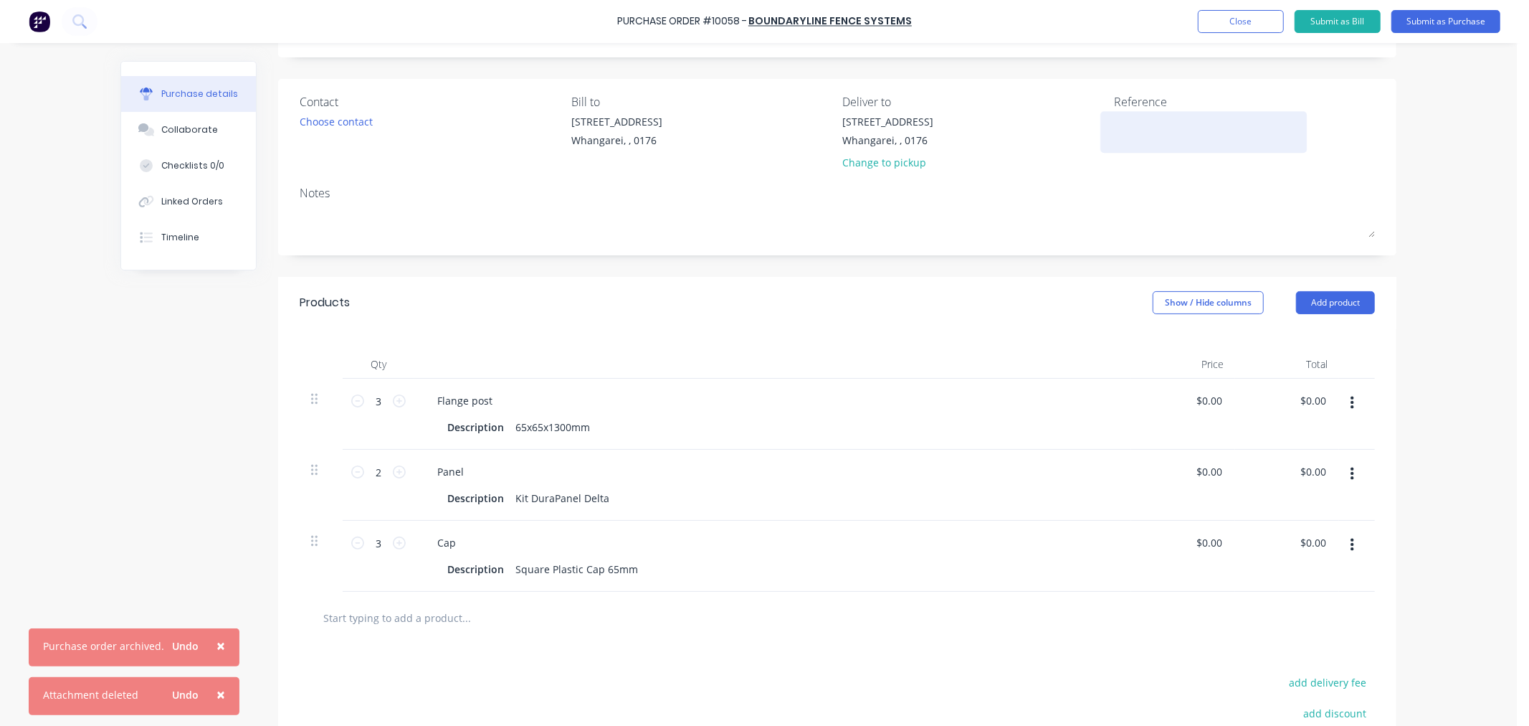
click at [1128, 128] on textarea at bounding box center [1203, 130] width 179 height 32
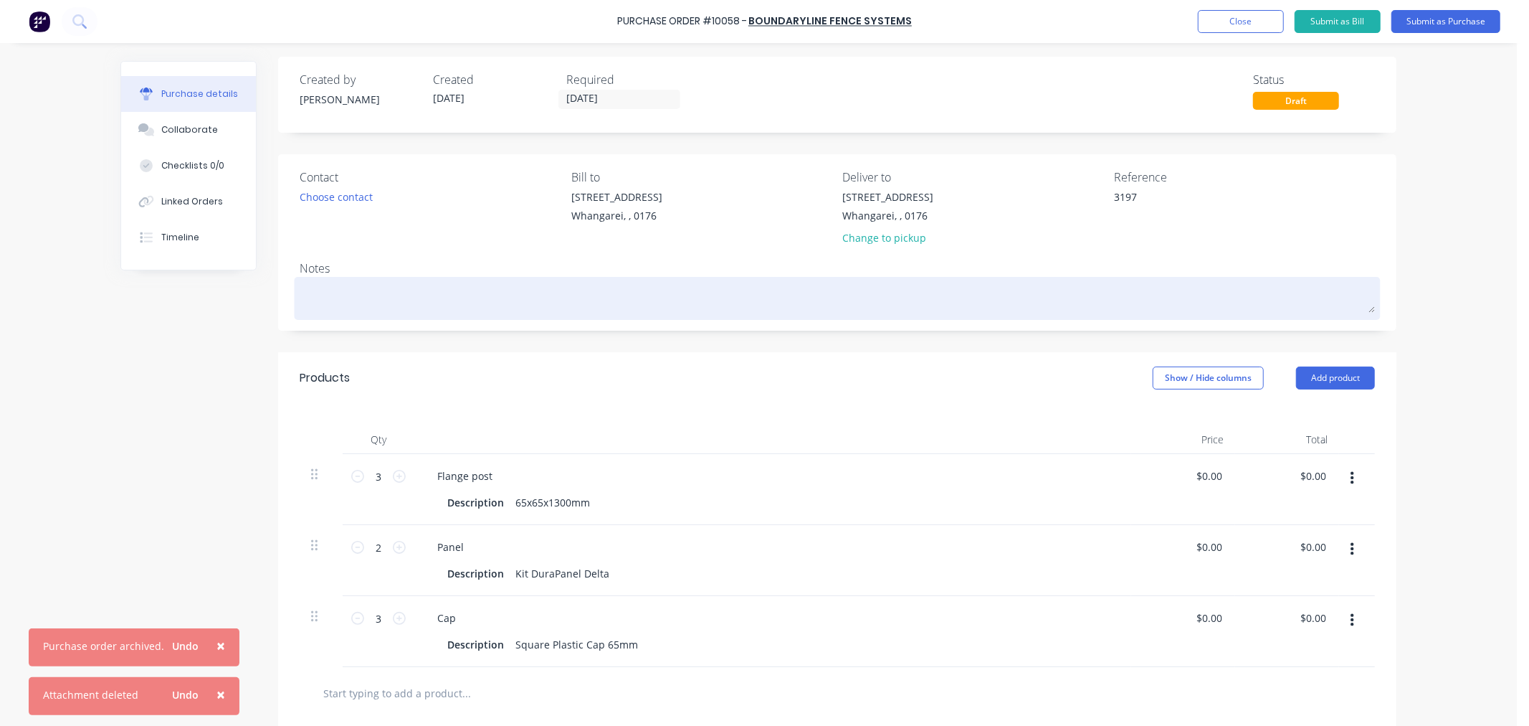
scroll to position [0, 0]
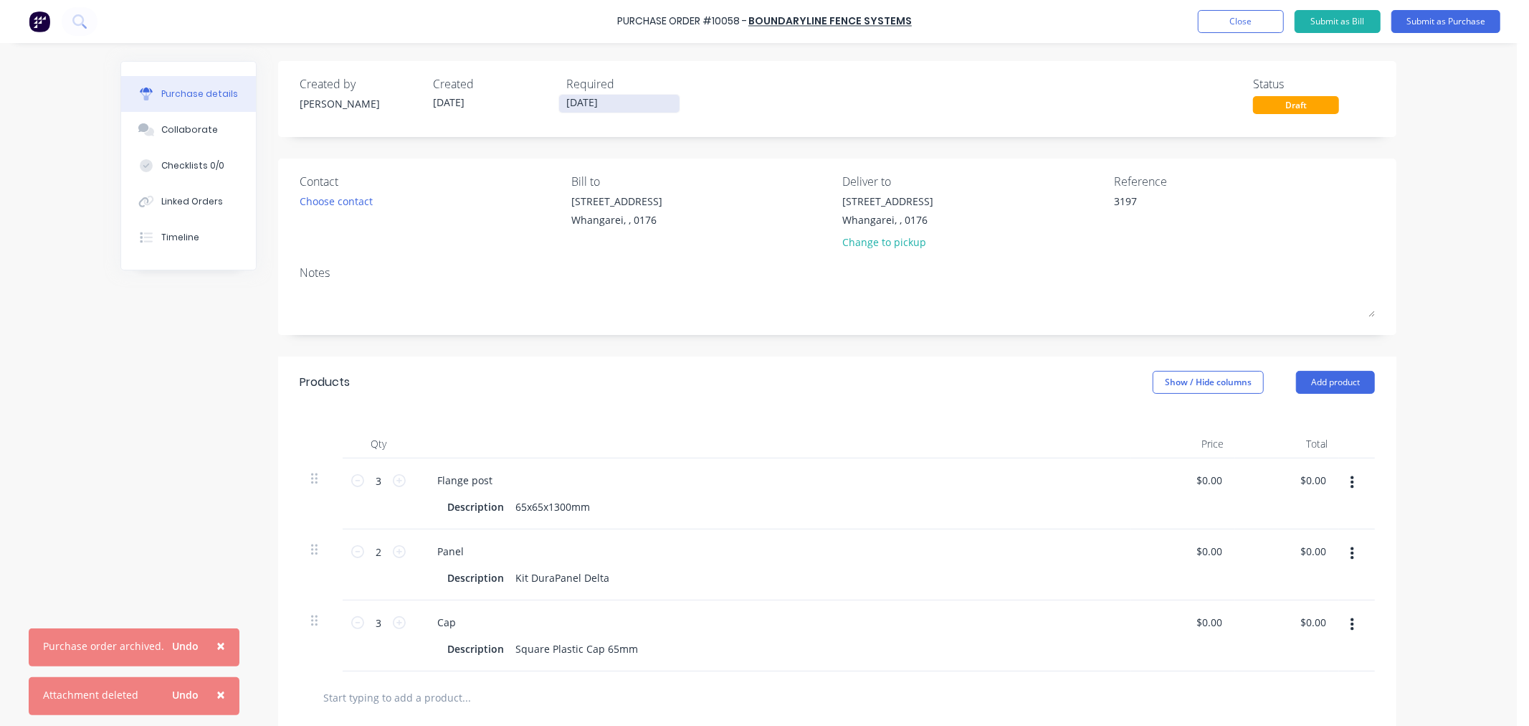
type textarea "3197"
type textarea "x"
type textarea "3197"
drag, startPoint x: 569, startPoint y: 101, endPoint x: 560, endPoint y: 102, distance: 9.3
click at [560, 102] on input "[DATE]" at bounding box center [619, 104] width 120 height 18
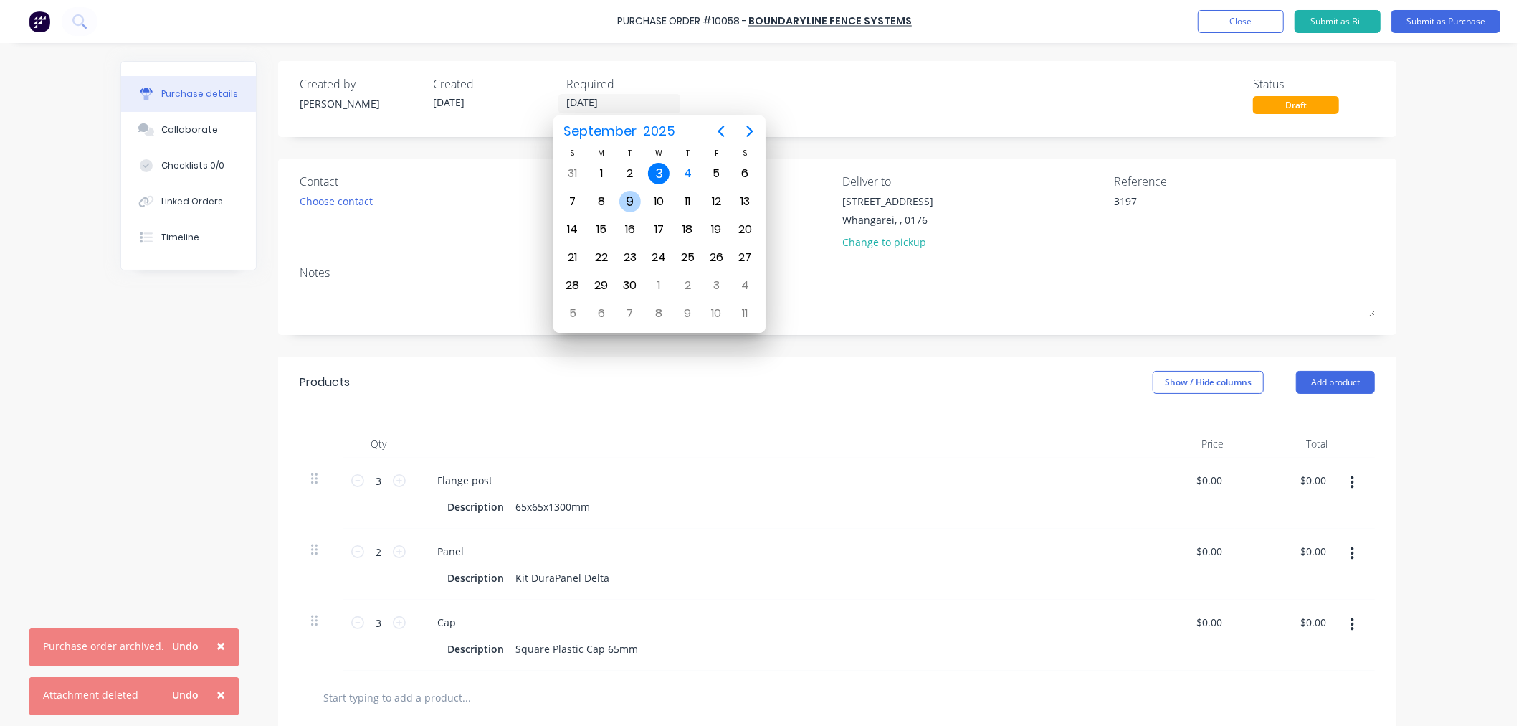
click at [634, 201] on div "9" at bounding box center [631, 202] width 22 height 22
type textarea "x"
type input "[DATE]"
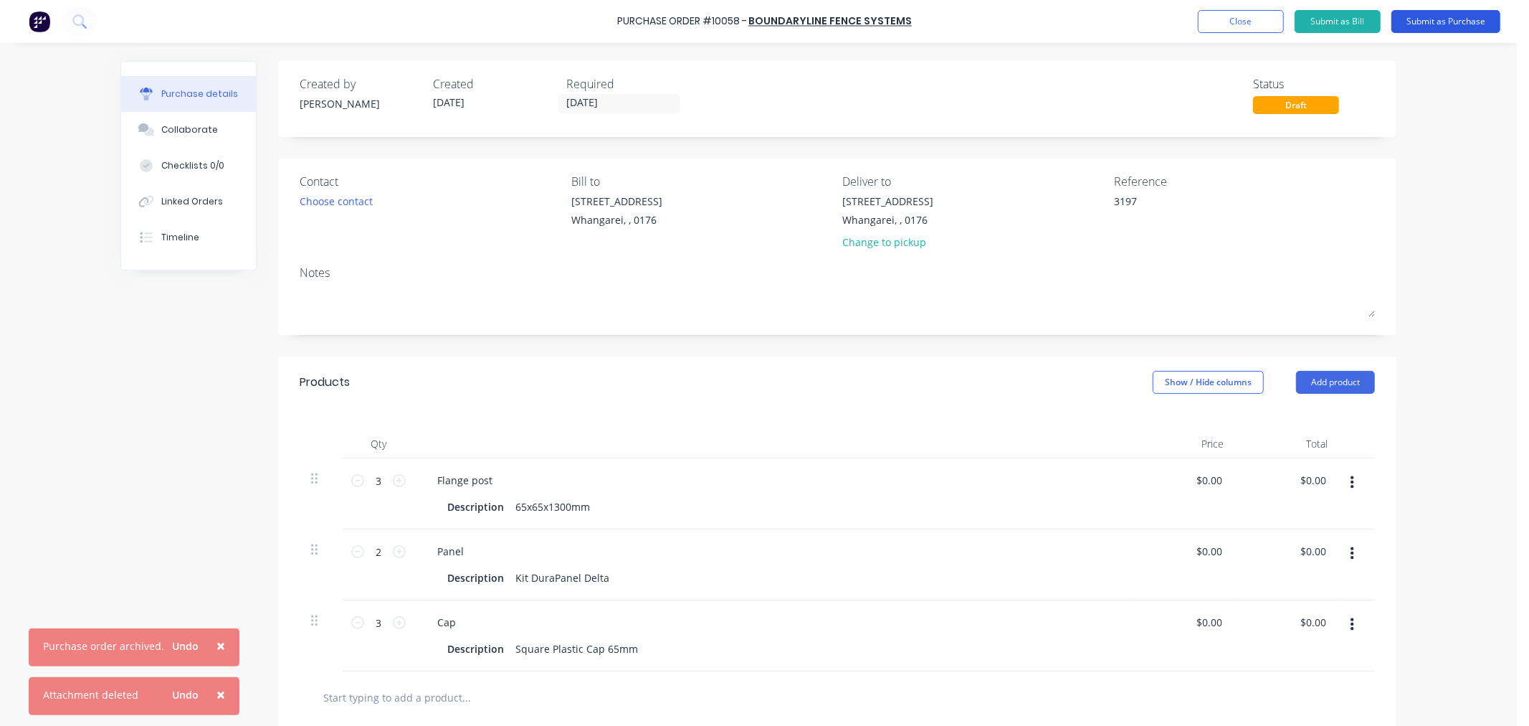
click at [1443, 18] on button "Submit as Purchase" at bounding box center [1446, 21] width 109 height 23
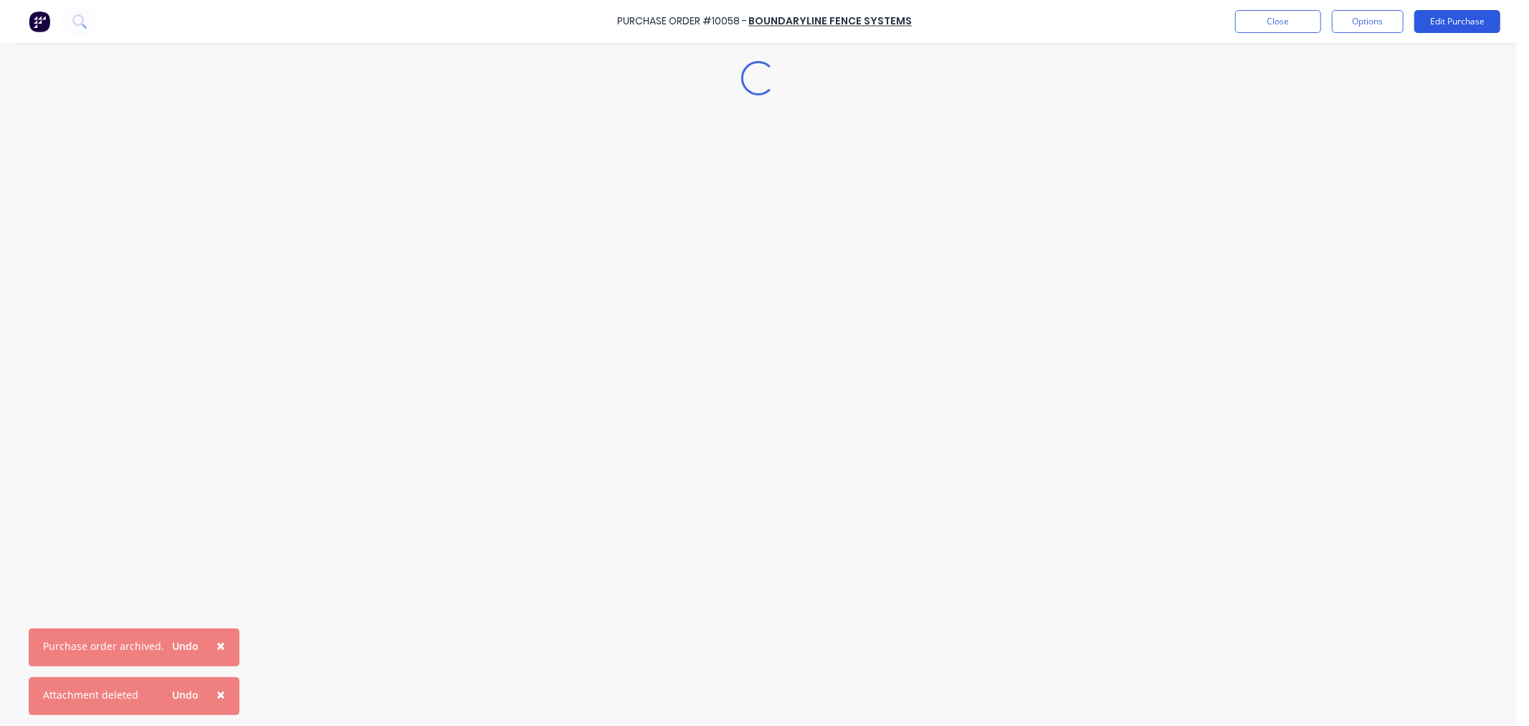
type textarea "x"
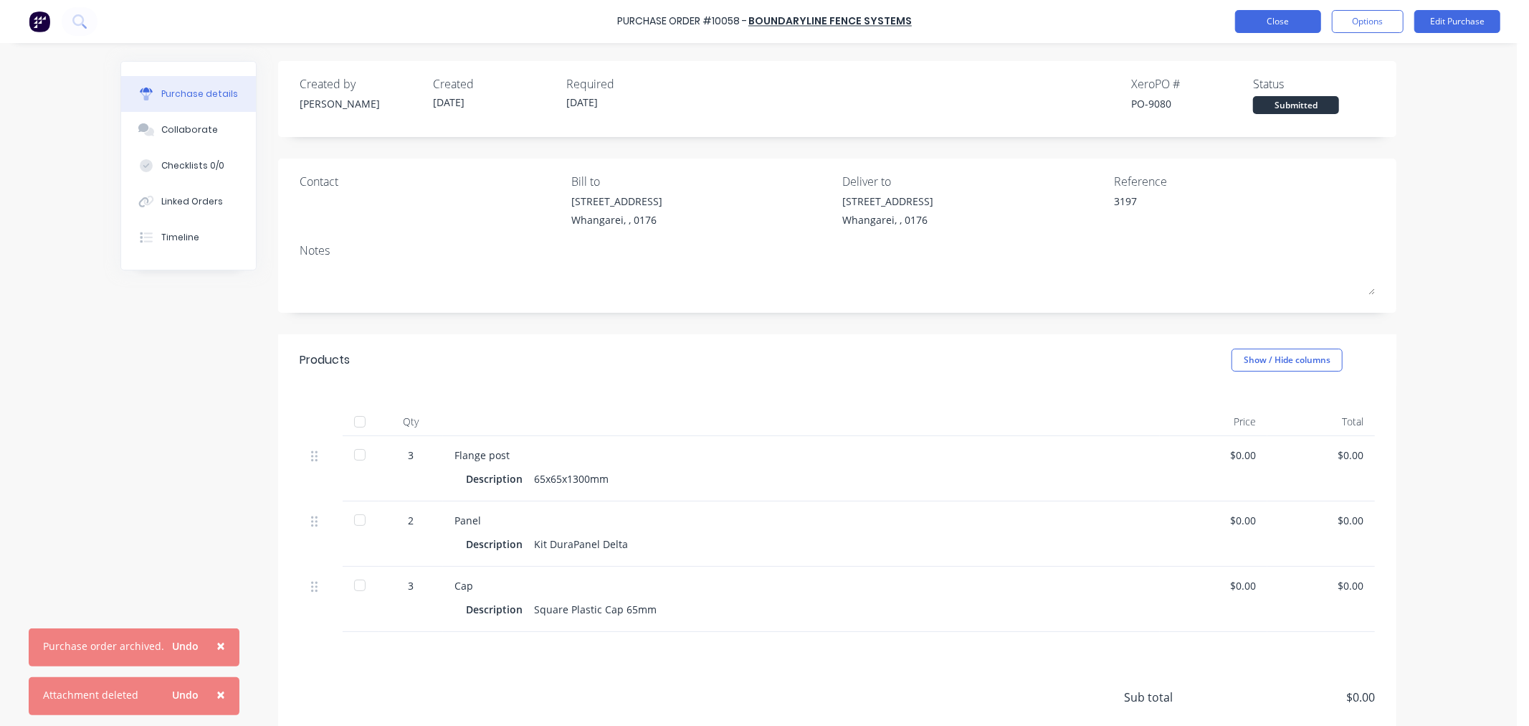
click at [1279, 19] on button "Close" at bounding box center [1278, 21] width 86 height 23
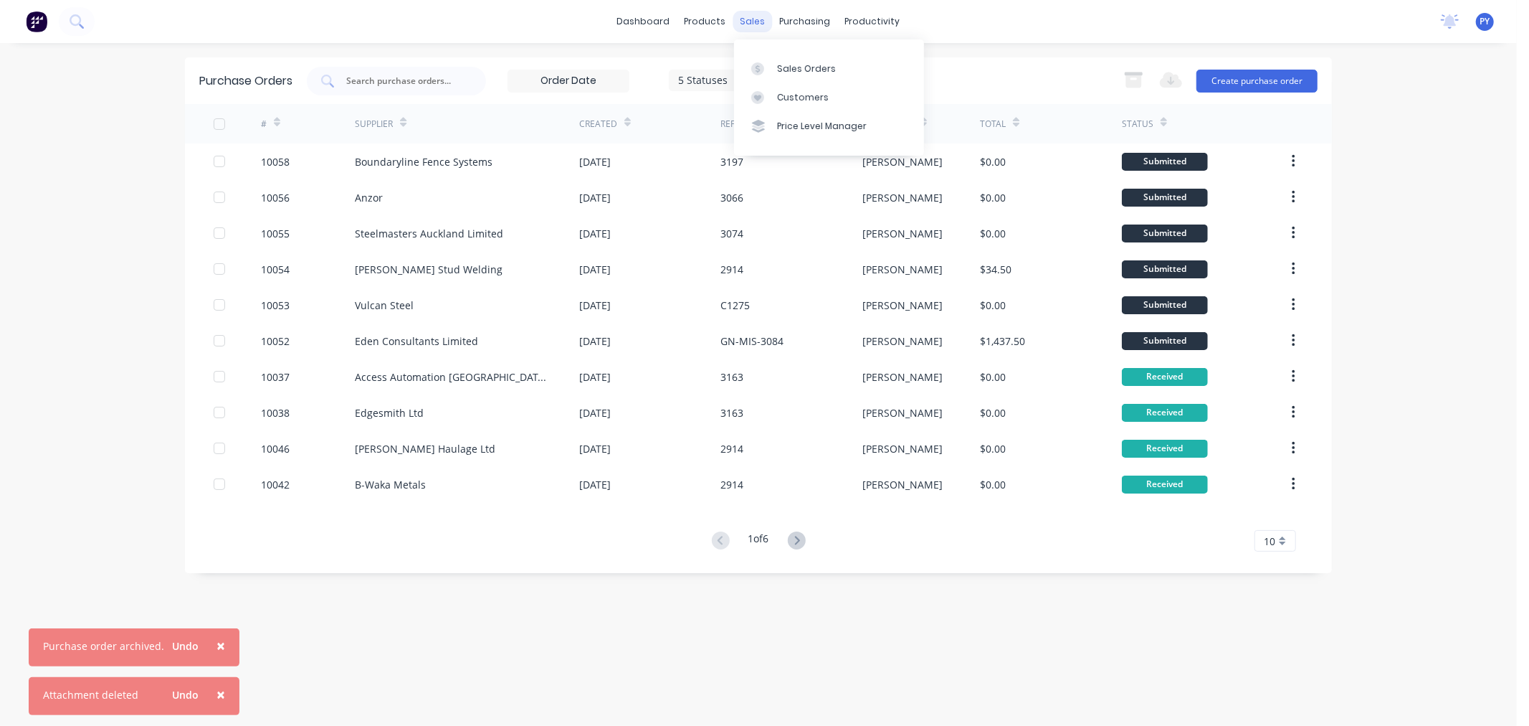
click at [746, 19] on div "sales" at bounding box center [753, 22] width 39 height 22
click at [785, 65] on div "Sales Orders" at bounding box center [806, 68] width 59 height 13
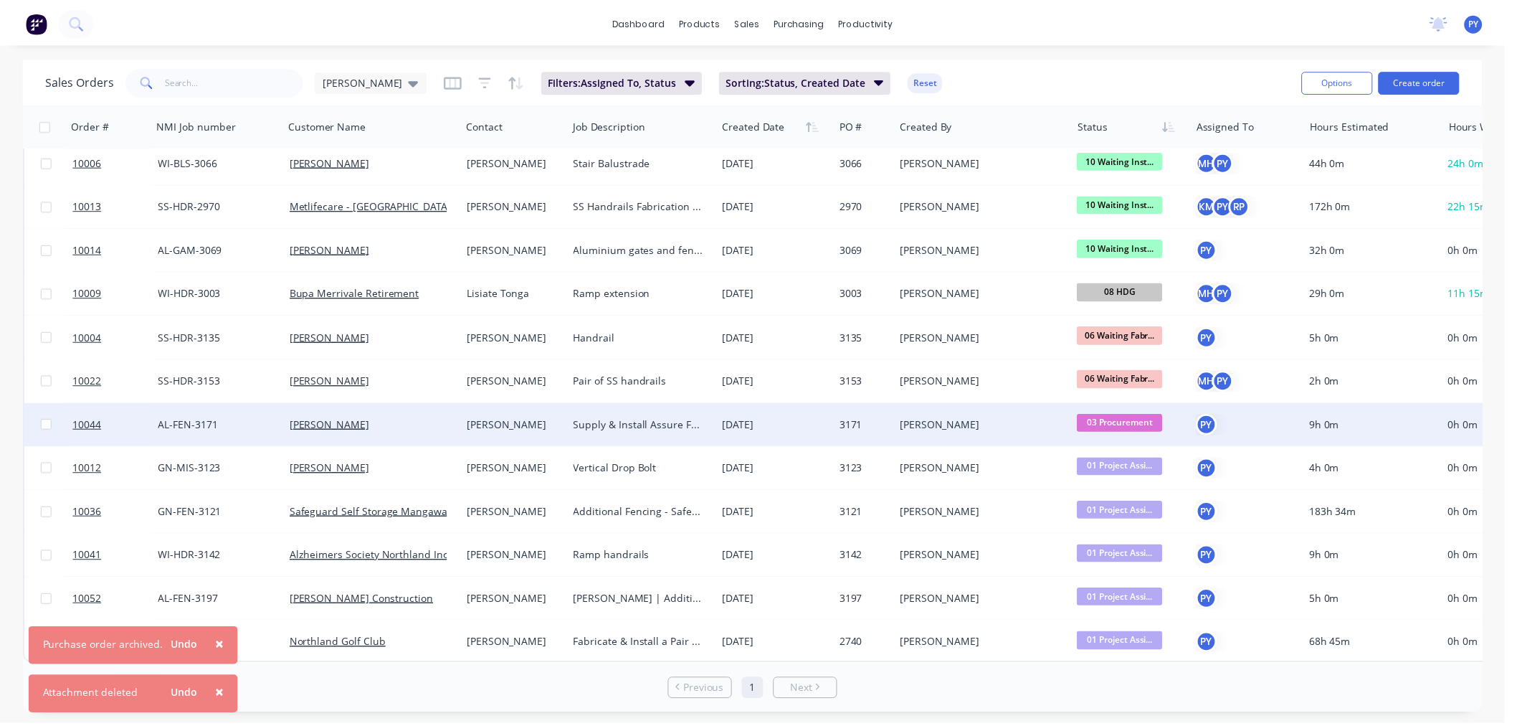
scroll to position [59, 0]
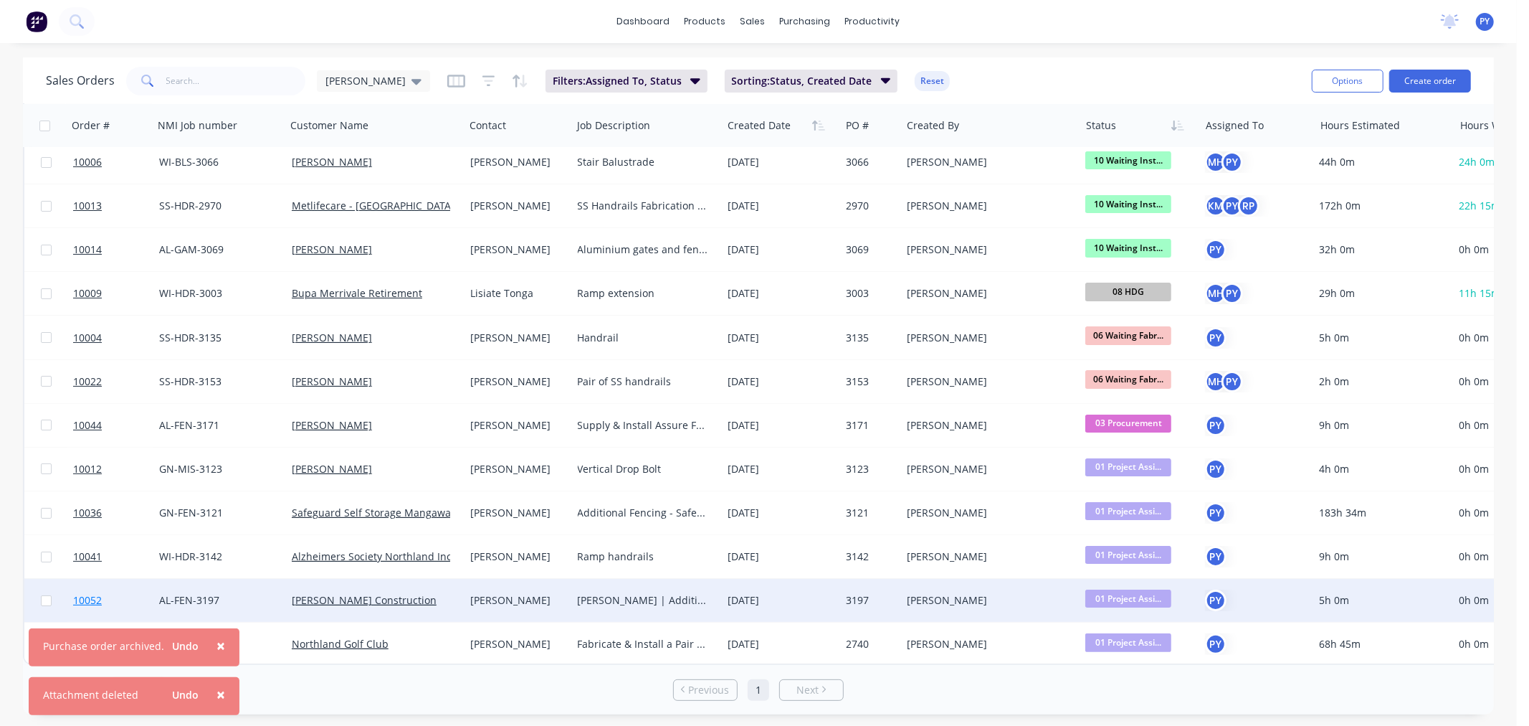
click at [86, 593] on span "10052" at bounding box center [87, 600] width 29 height 14
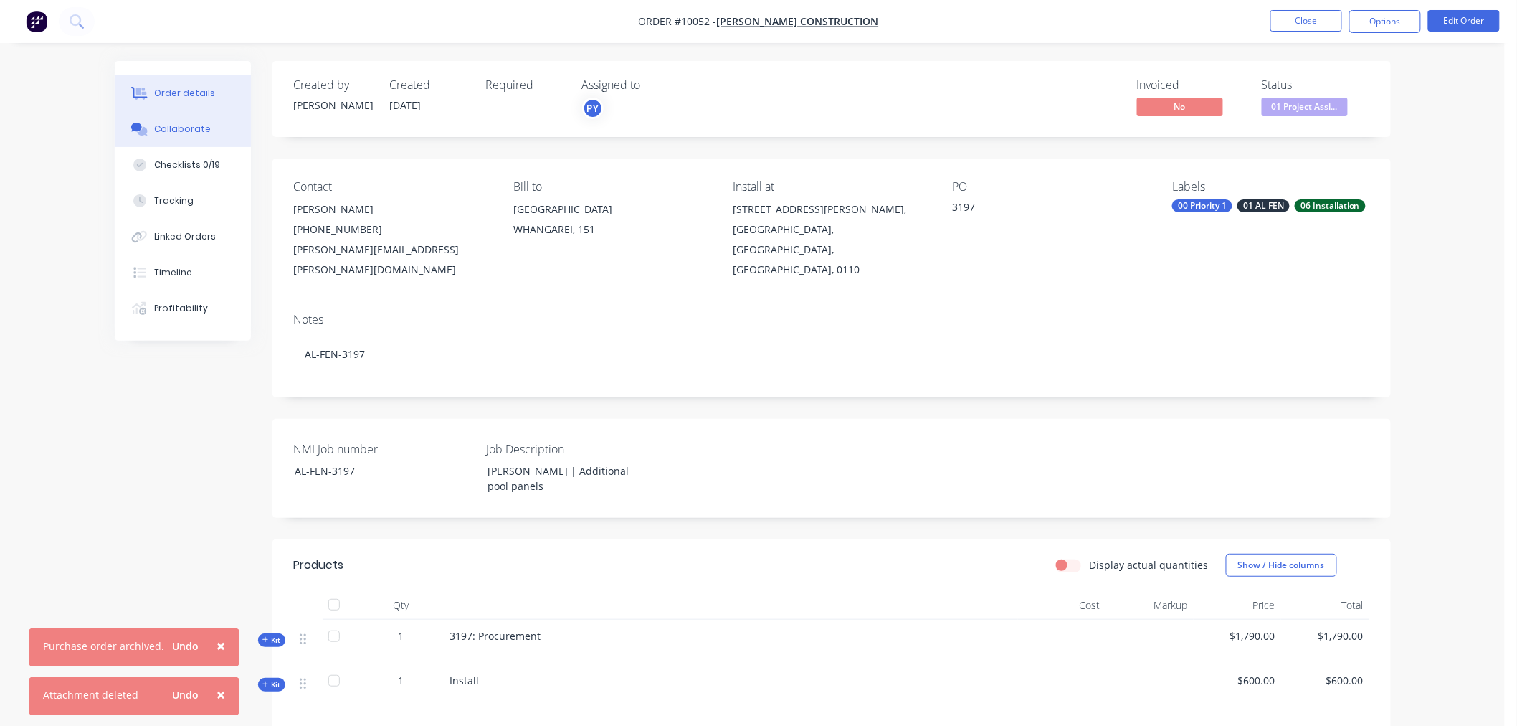
click at [169, 124] on div "Collaborate" at bounding box center [182, 129] width 57 height 13
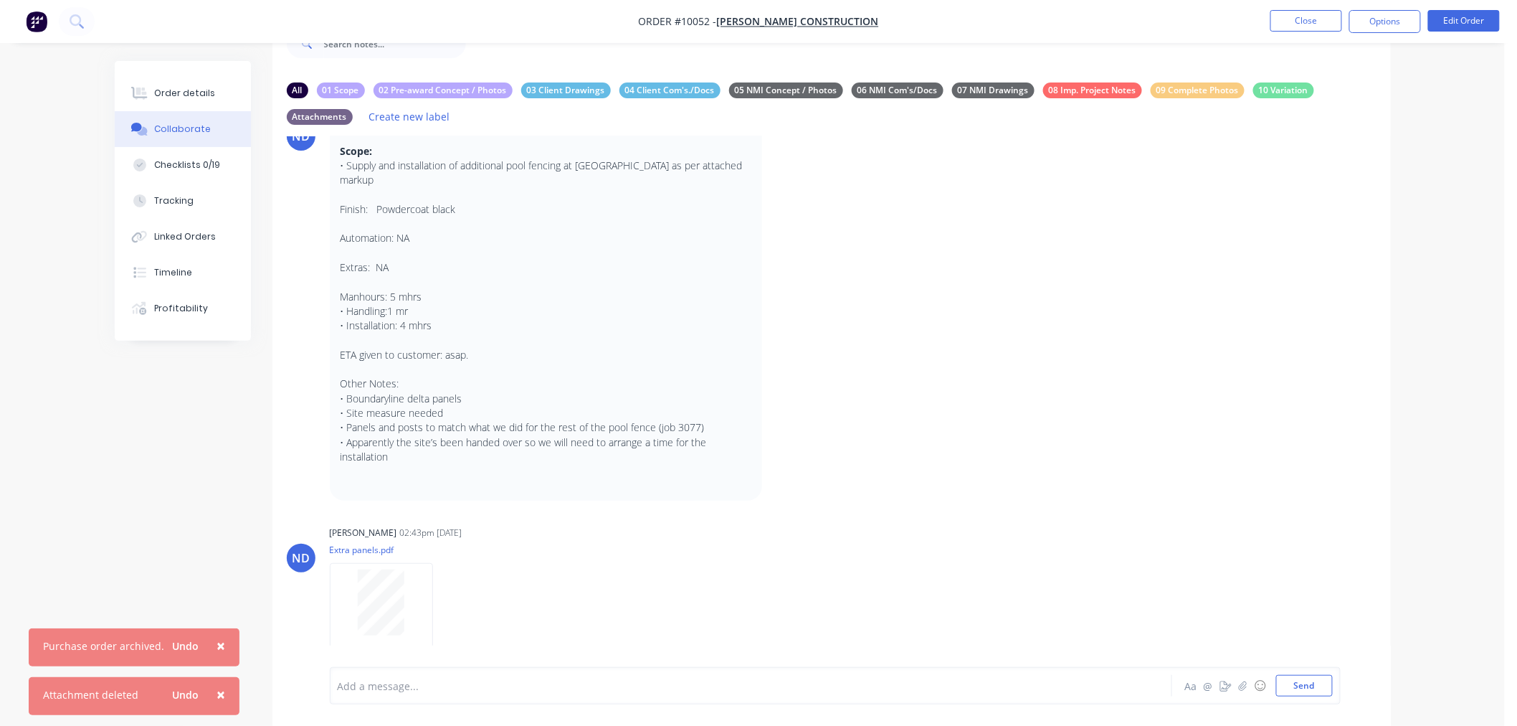
scroll to position [60, 0]
